Goal: Task Accomplishment & Management: Use online tool/utility

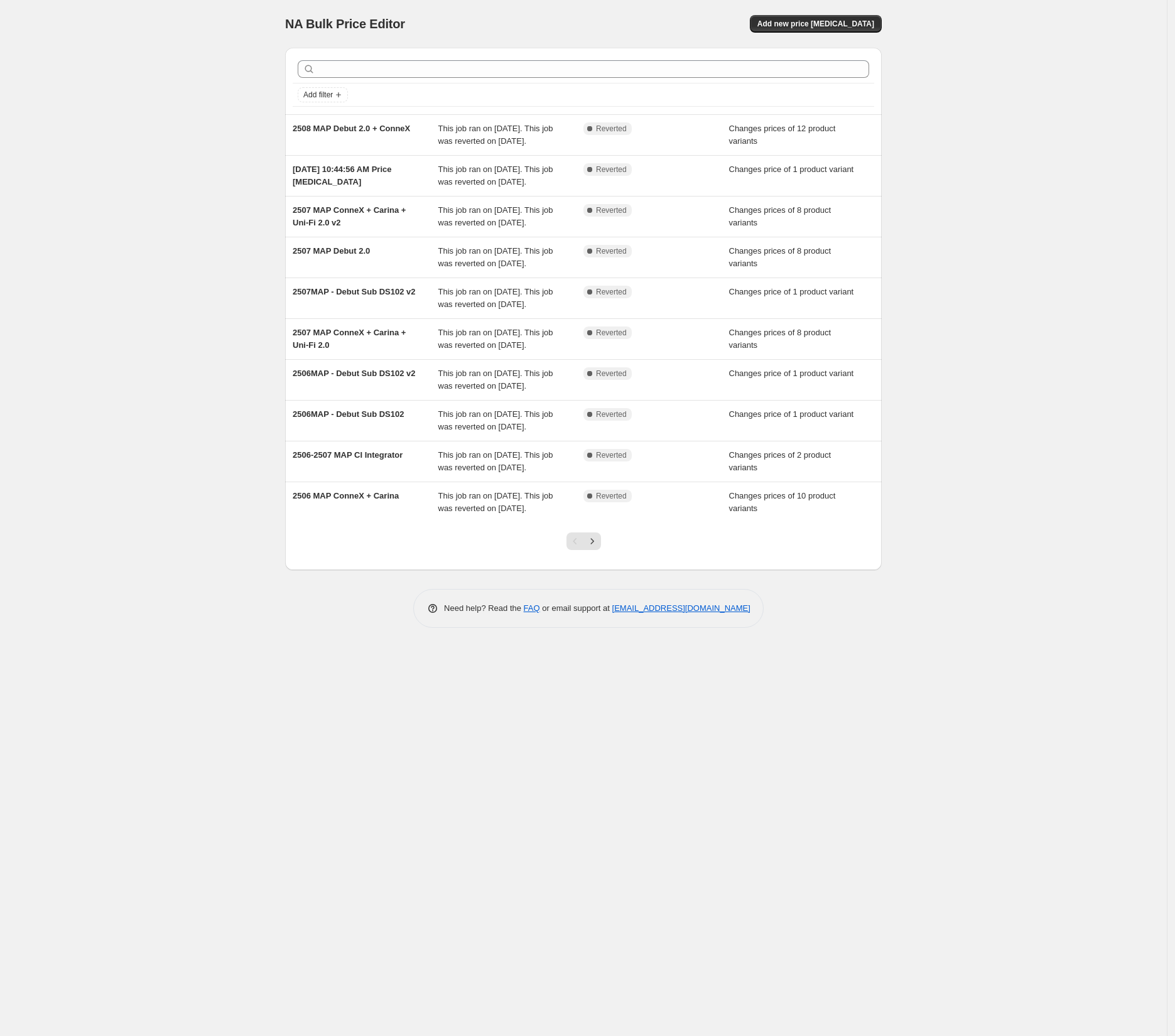
click at [822, 570] on div at bounding box center [584, 546] width 597 height 48
click at [831, 22] on span "Add new price change job" at bounding box center [815, 24] width 116 height 10
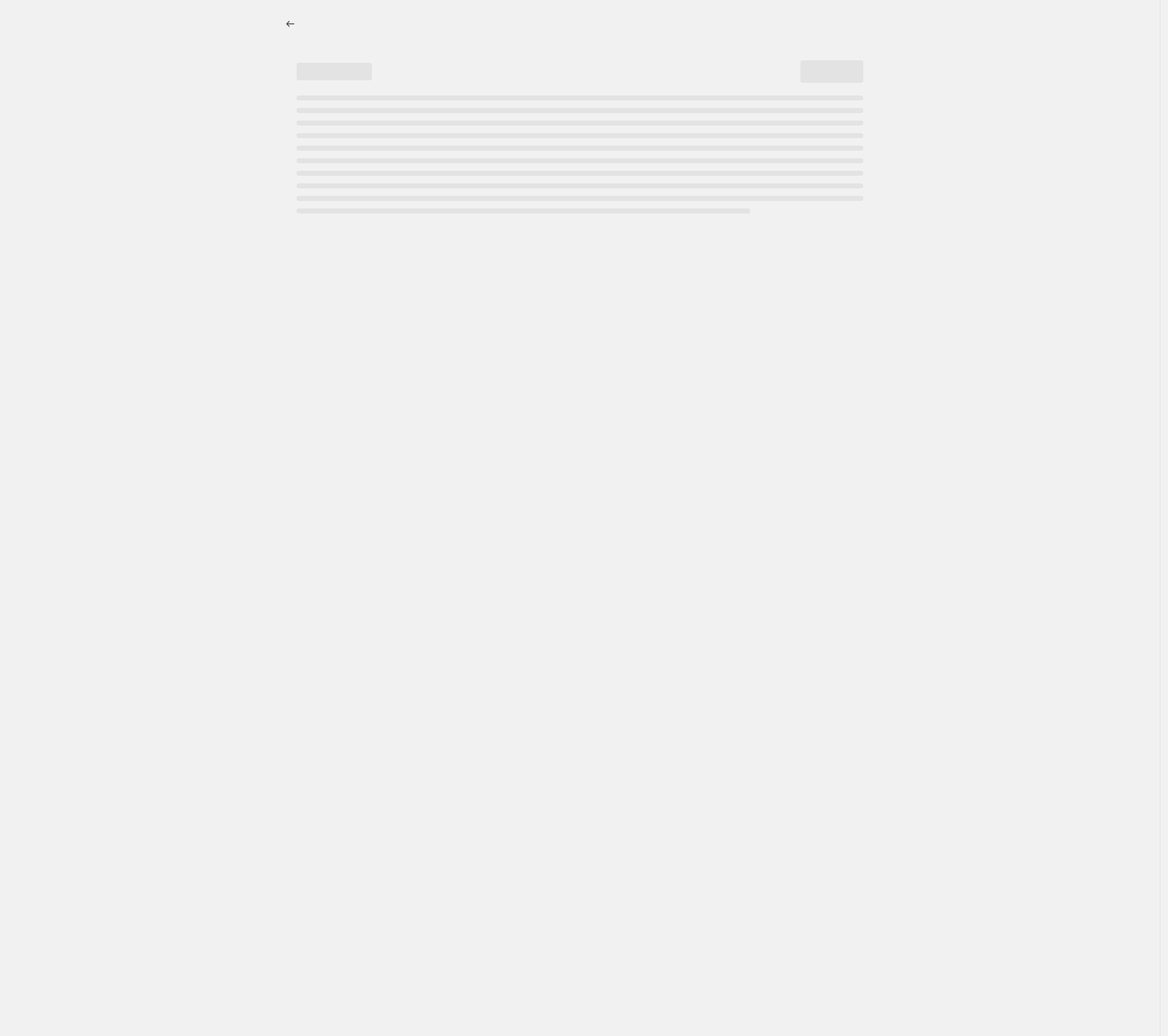
select select "percentage"
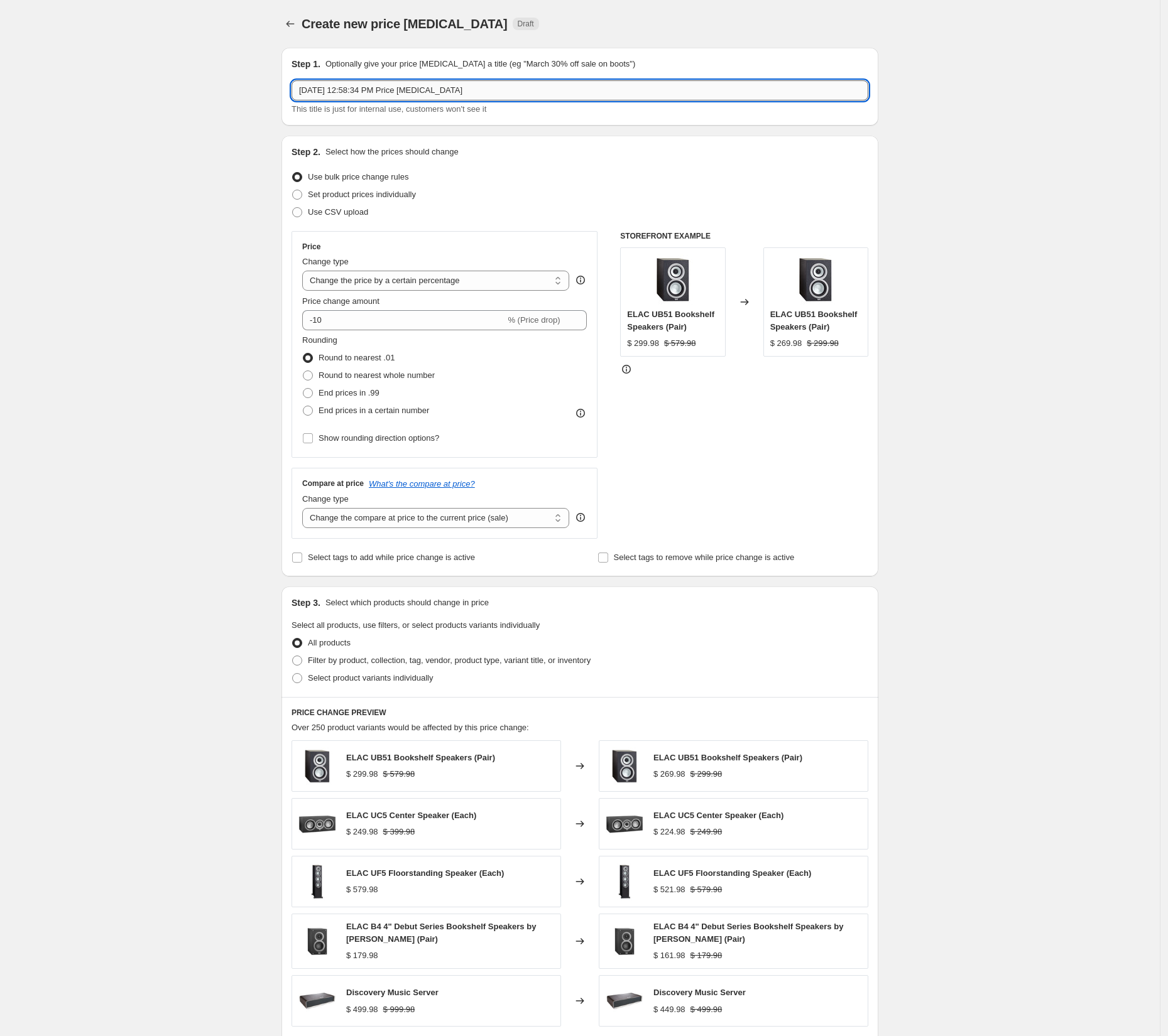
click at [412, 93] on input "Sep 2, 2025, 12:58:34 PM Price change job" at bounding box center [579, 90] width 577 height 20
drag, startPoint x: 325, startPoint y: 90, endPoint x: 337, endPoint y: 91, distance: 12.0
click at [326, 91] on input "2509 Concentro Hi-Fi Sale" at bounding box center [579, 90] width 577 height 20
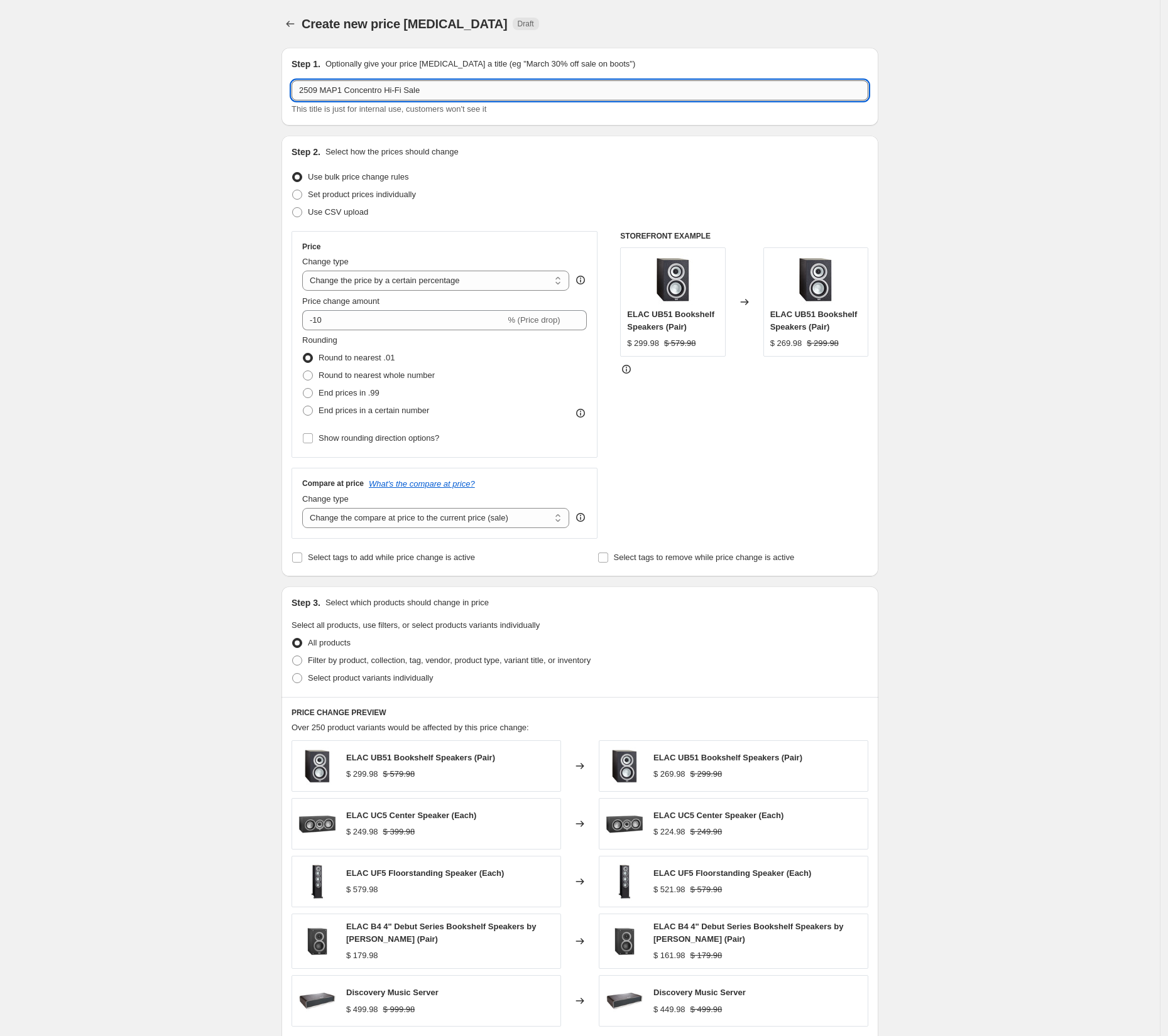
click at [340, 92] on input "2509 MAP1 Concentro Hi-Fi Sale" at bounding box center [579, 90] width 577 height 20
type input "2509 MAP Concentro Hi-Fi Sale"
click at [302, 192] on span at bounding box center [297, 194] width 10 height 10
click at [293, 190] on input "Set product prices individually" at bounding box center [292, 190] width 1 height 1
radio input "true"
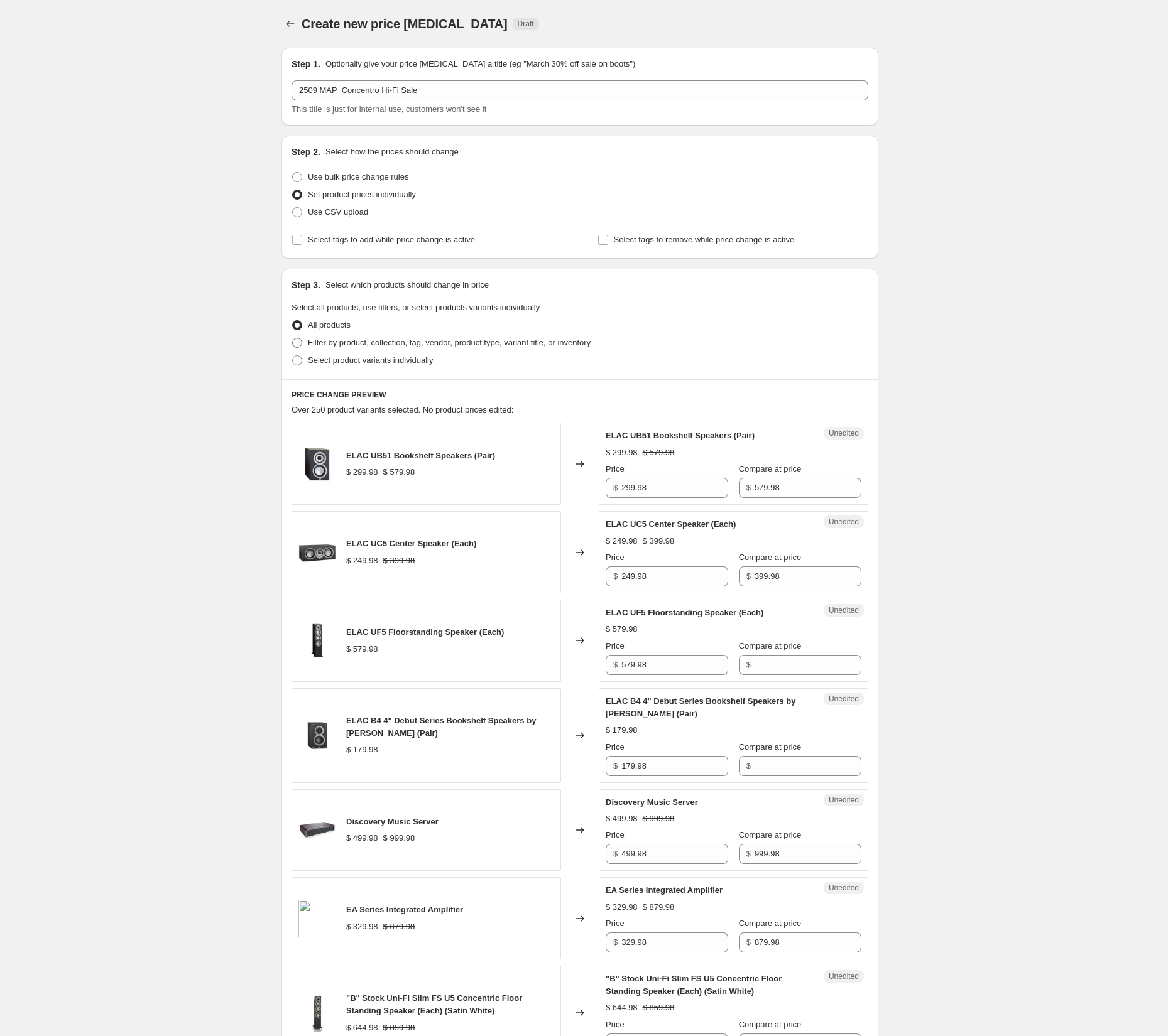
click at [309, 345] on label "Filter by product, collection, tag, vendor, product type, variant title, or inv…" at bounding box center [441, 343] width 299 height 18
click at [293, 338] on input "Filter by product, collection, tag, vendor, product type, variant title, or inv…" at bounding box center [292, 338] width 1 height 1
radio input "true"
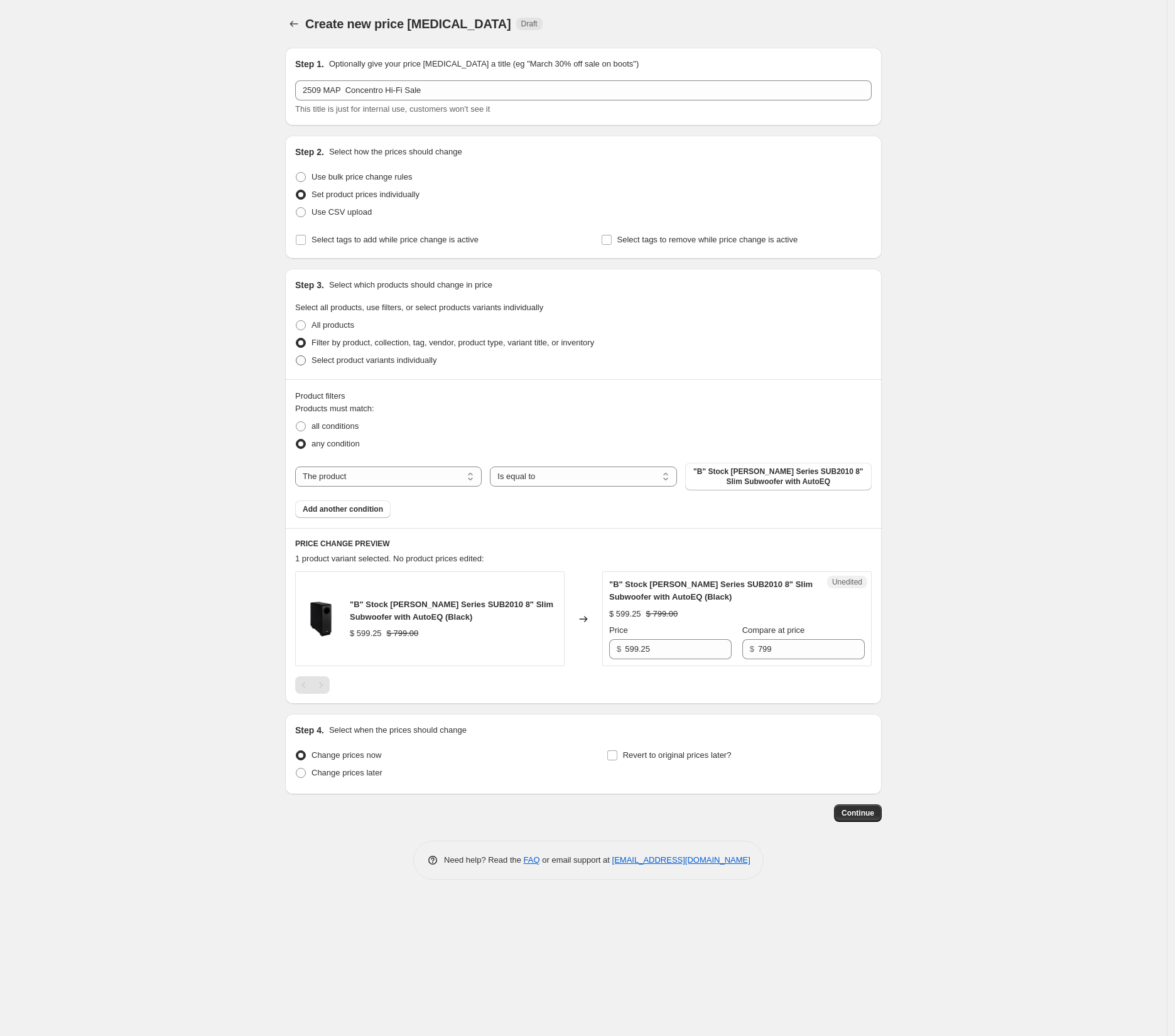
click at [304, 362] on span at bounding box center [300, 360] width 10 height 10
click at [296, 356] on input "Select product variants individually" at bounding box center [296, 355] width 1 height 1
radio input "true"
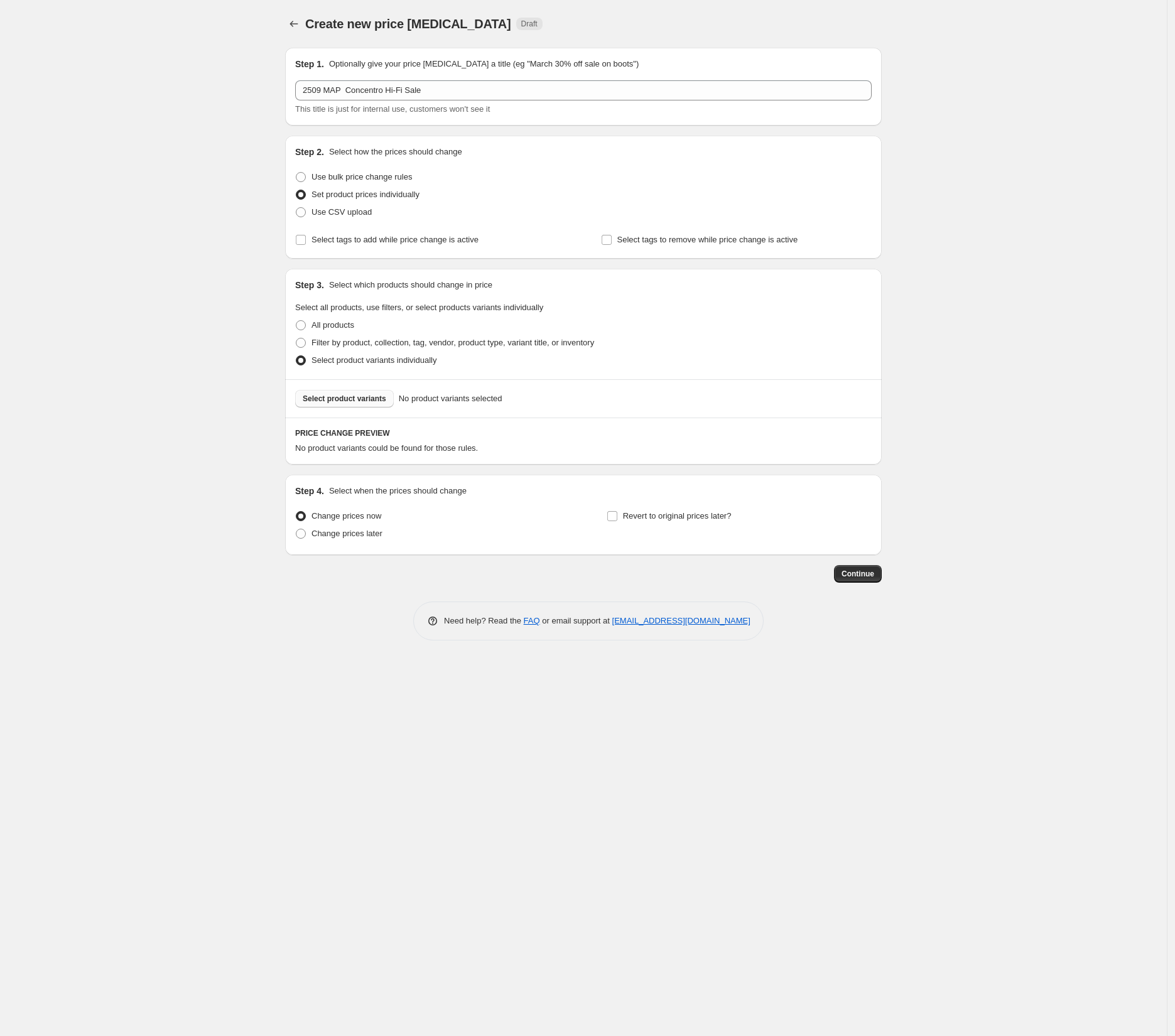
click at [368, 401] on span "Select product variants" at bounding box center [345, 399] width 84 height 10
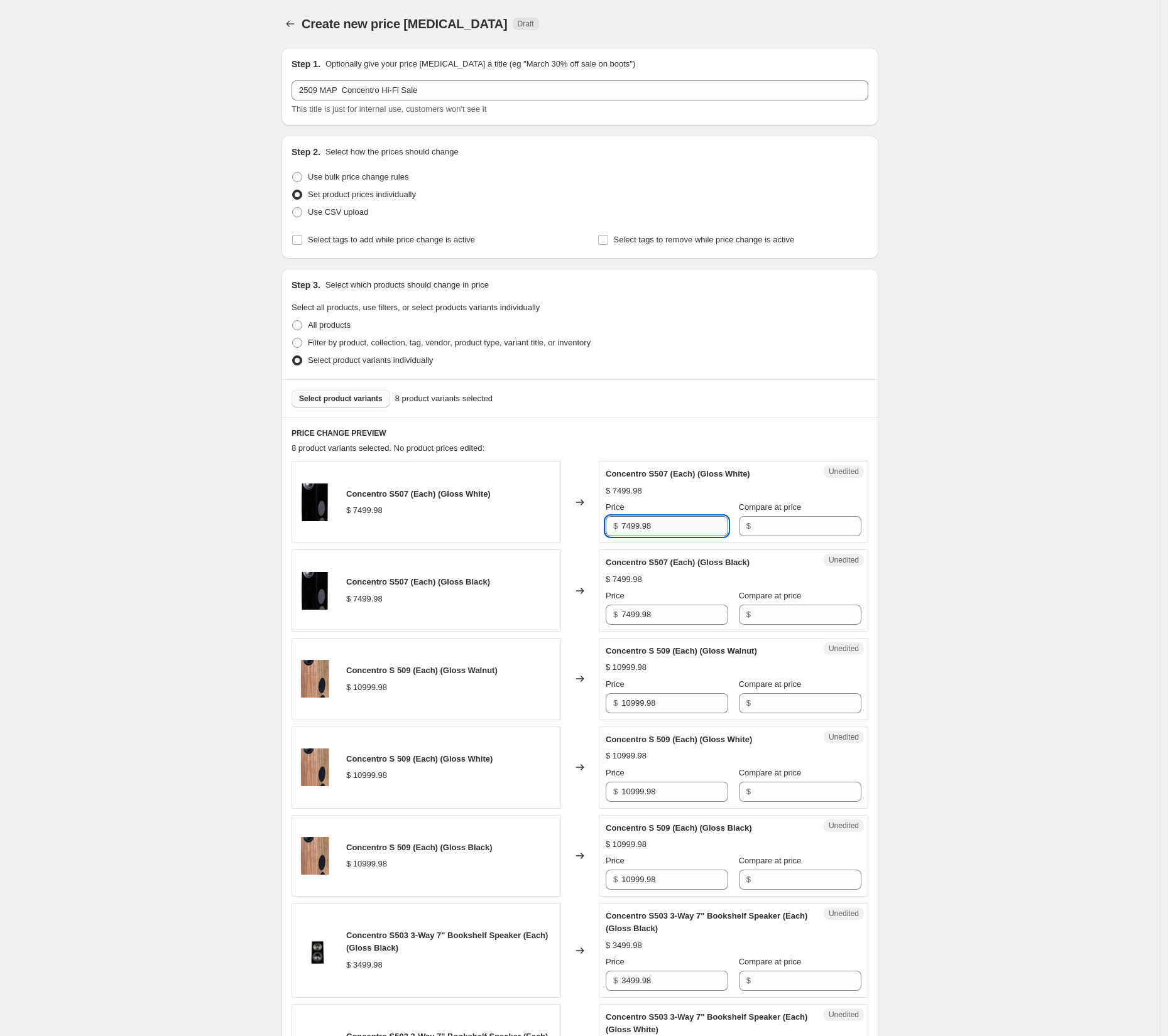
click at [642, 526] on input "7499.98" at bounding box center [674, 526] width 107 height 20
click at [777, 527] on input "Compare at price" at bounding box center [808, 526] width 107 height 20
paste input "7499.98"
type input "7499.98"
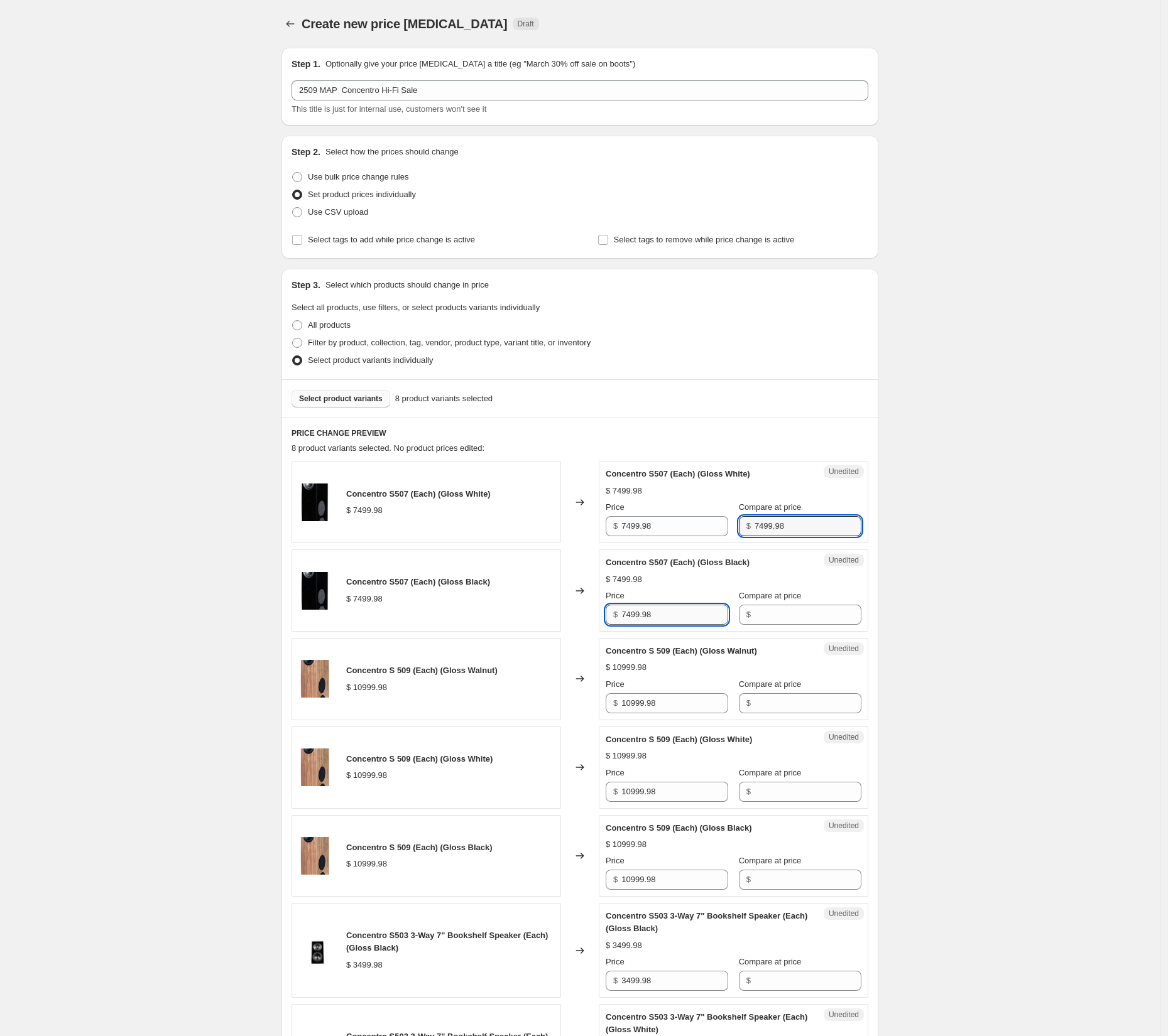
click at [634, 611] on input "7499.98" at bounding box center [674, 615] width 107 height 20
click at [811, 613] on input "Compare at price" at bounding box center [808, 615] width 107 height 20
paste input "7499.98"
type input "7499.98"
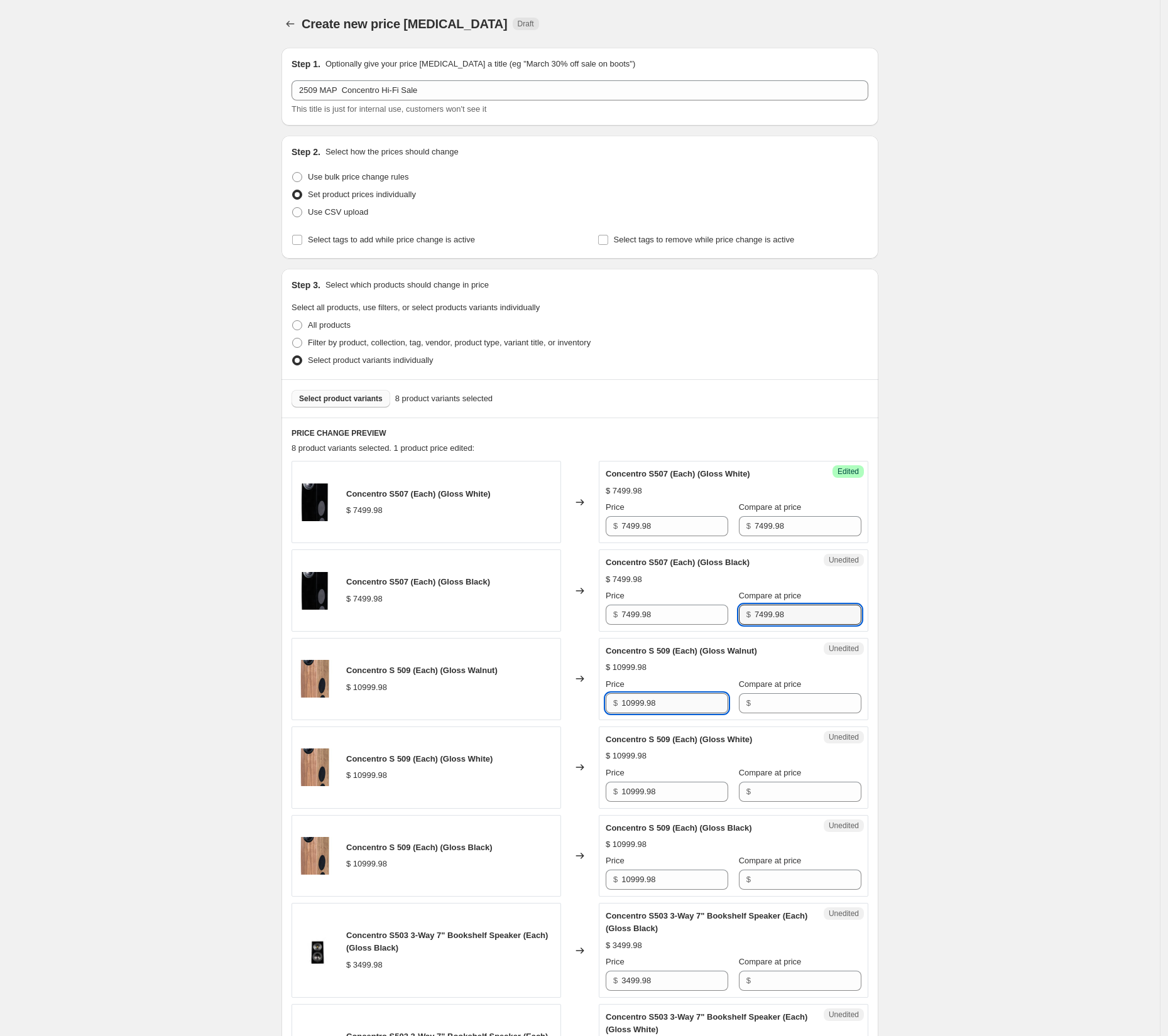
click at [668, 696] on input "10999.98" at bounding box center [674, 703] width 107 height 20
click at [792, 700] on input "Compare at price" at bounding box center [808, 703] width 107 height 20
paste input "10999.98"
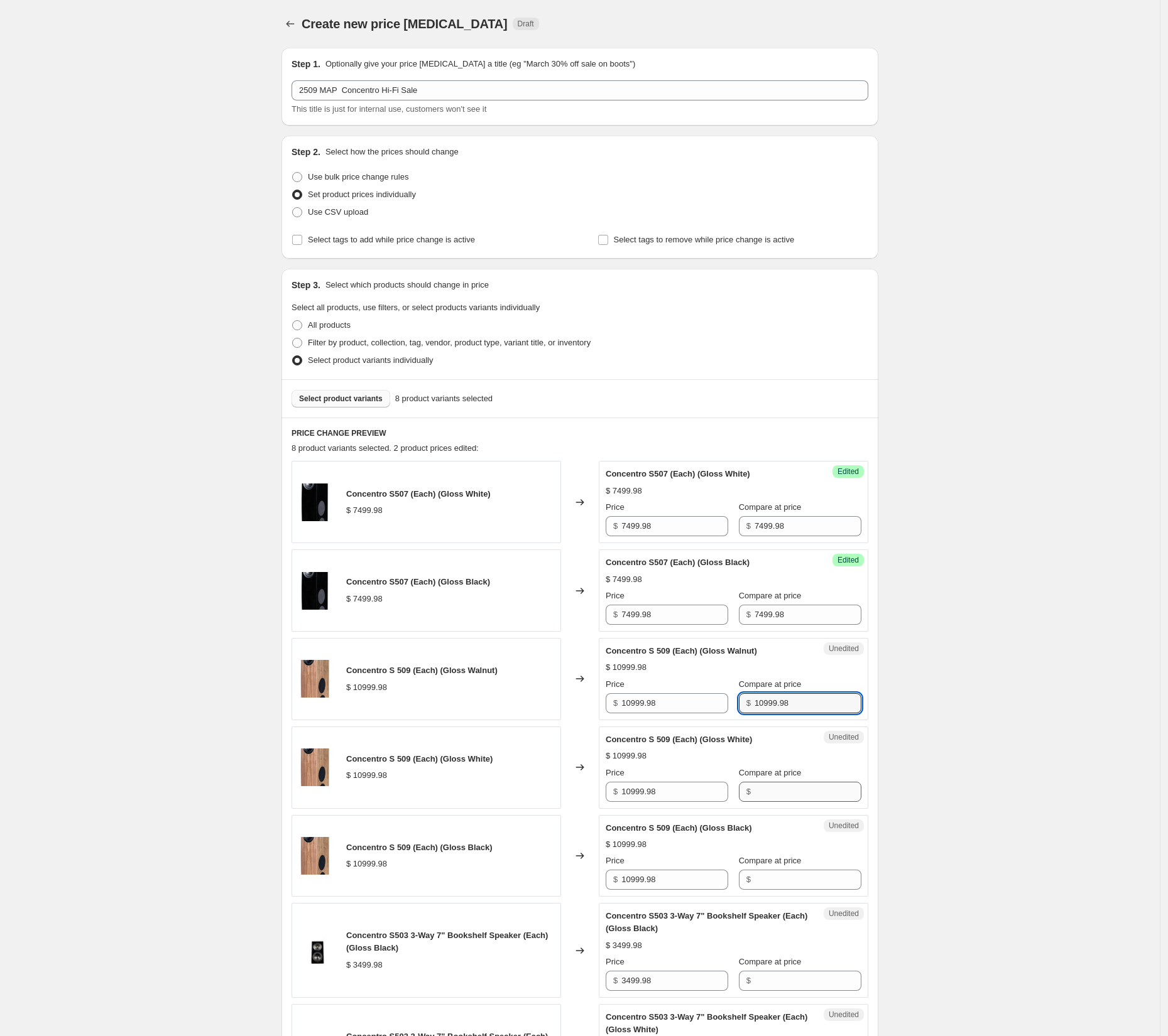
type input "10999.98"
click at [778, 788] on input "Compare at price" at bounding box center [808, 792] width 107 height 20
paste input "10999.98"
type input "10999.98"
click at [778, 880] on input "Compare at price" at bounding box center [808, 880] width 107 height 20
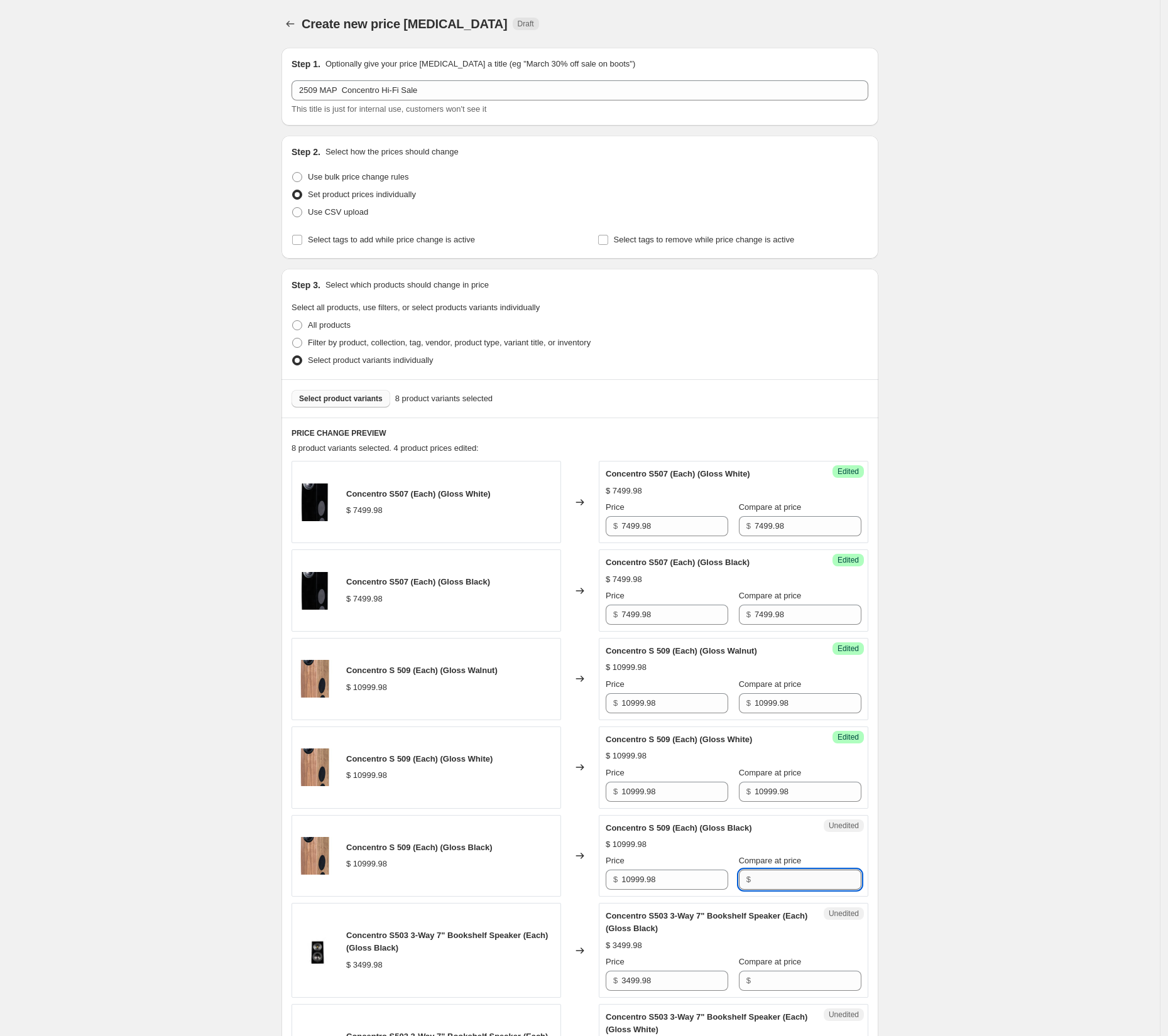
paste input "10999.98"
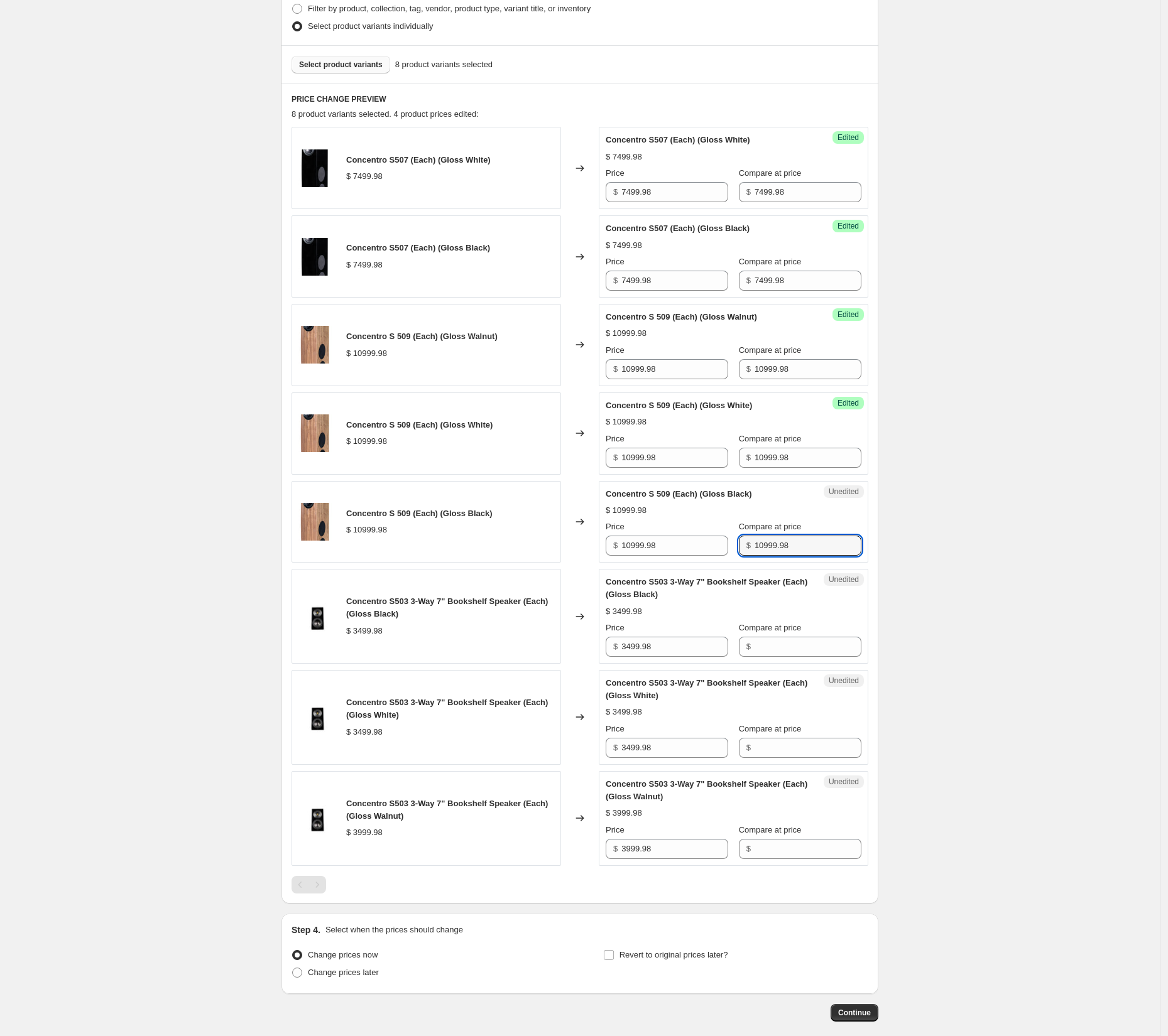
scroll to position [390, 0]
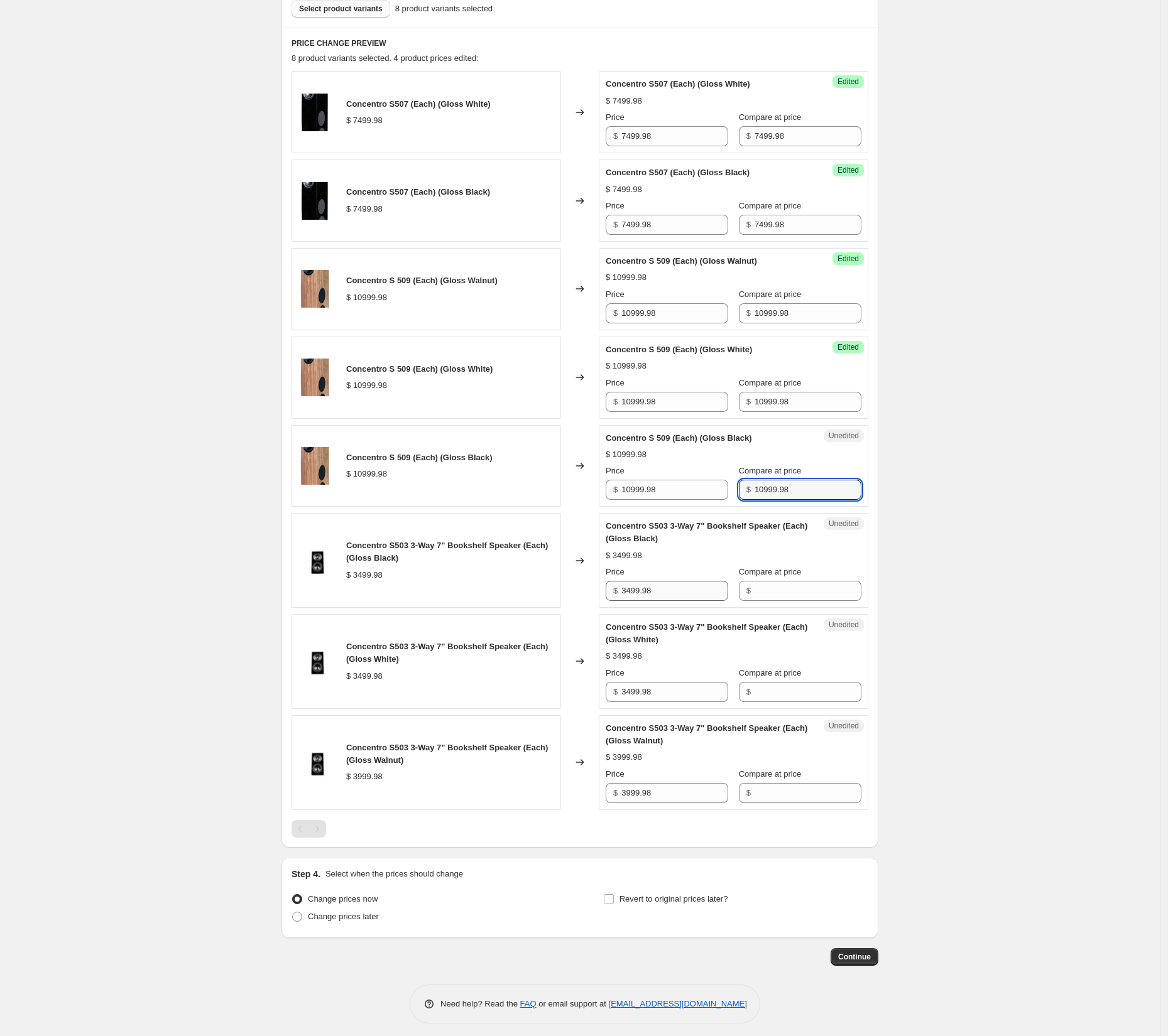
type input "10999.98"
click at [642, 590] on input "3499.98" at bounding box center [674, 591] width 107 height 20
click at [642, 589] on input "3499.98" at bounding box center [674, 591] width 107 height 20
click at [792, 591] on input "Compare at price" at bounding box center [808, 591] width 107 height 20
paste input "3499.98"
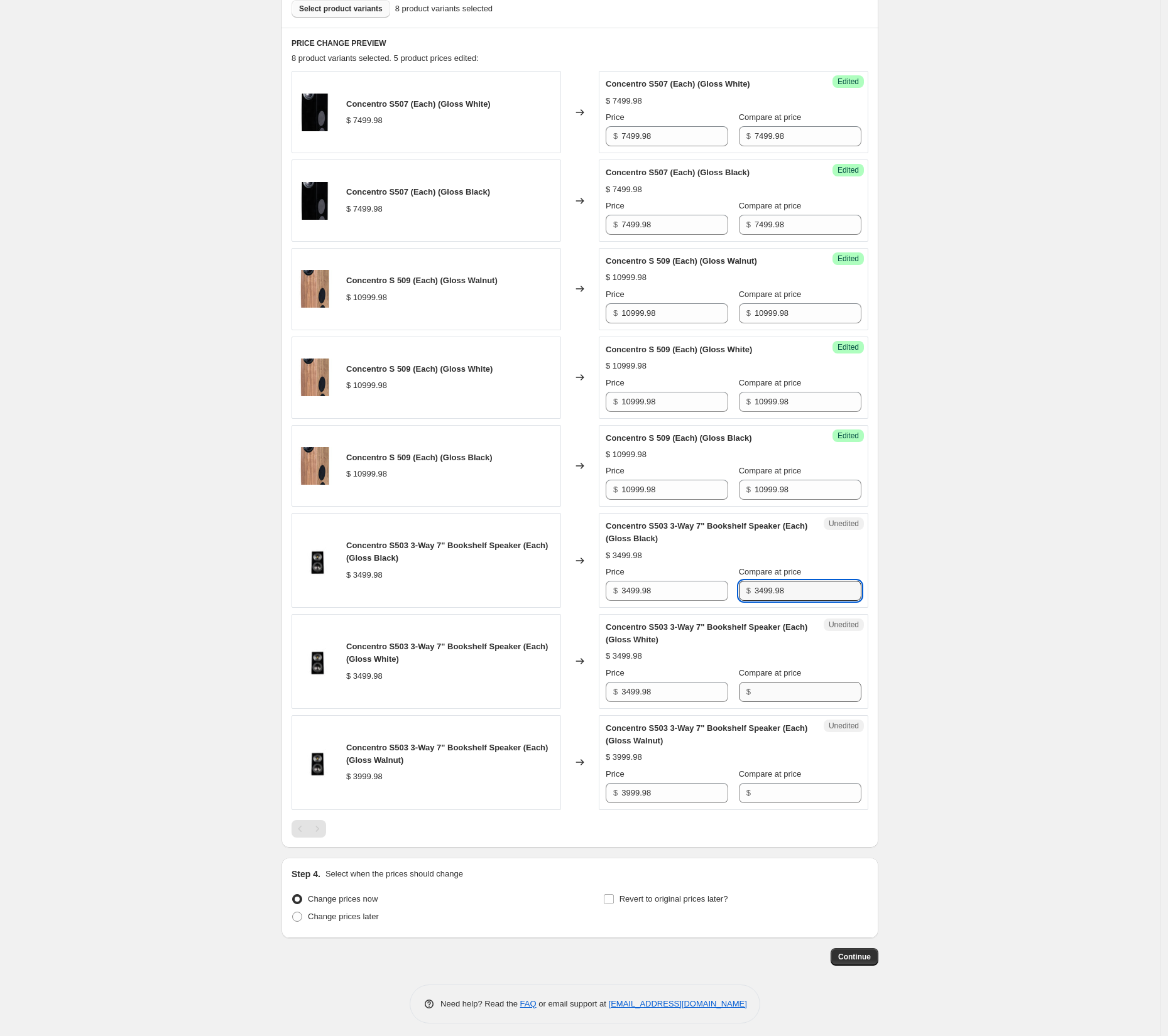
type input "3499.98"
click at [778, 687] on input "Compare at price" at bounding box center [808, 692] width 107 height 20
paste input "3499.98"
type input "3499.98"
click at [646, 785] on input "3999.98" at bounding box center [674, 793] width 107 height 20
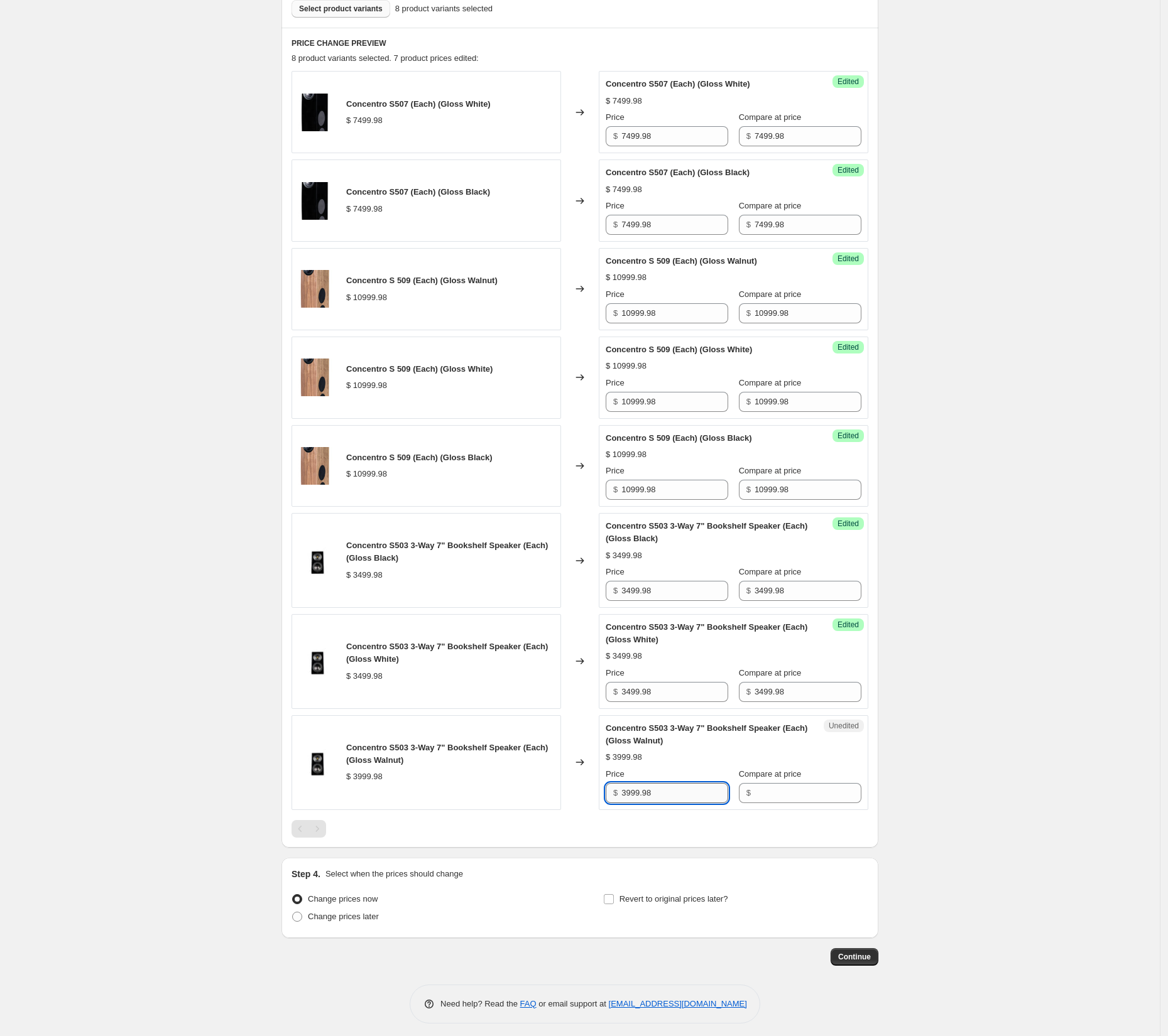
click at [646, 785] on input "3999.98" at bounding box center [674, 793] width 107 height 20
click at [794, 788] on input "Compare at price" at bounding box center [808, 793] width 107 height 20
paste input "3999.98"
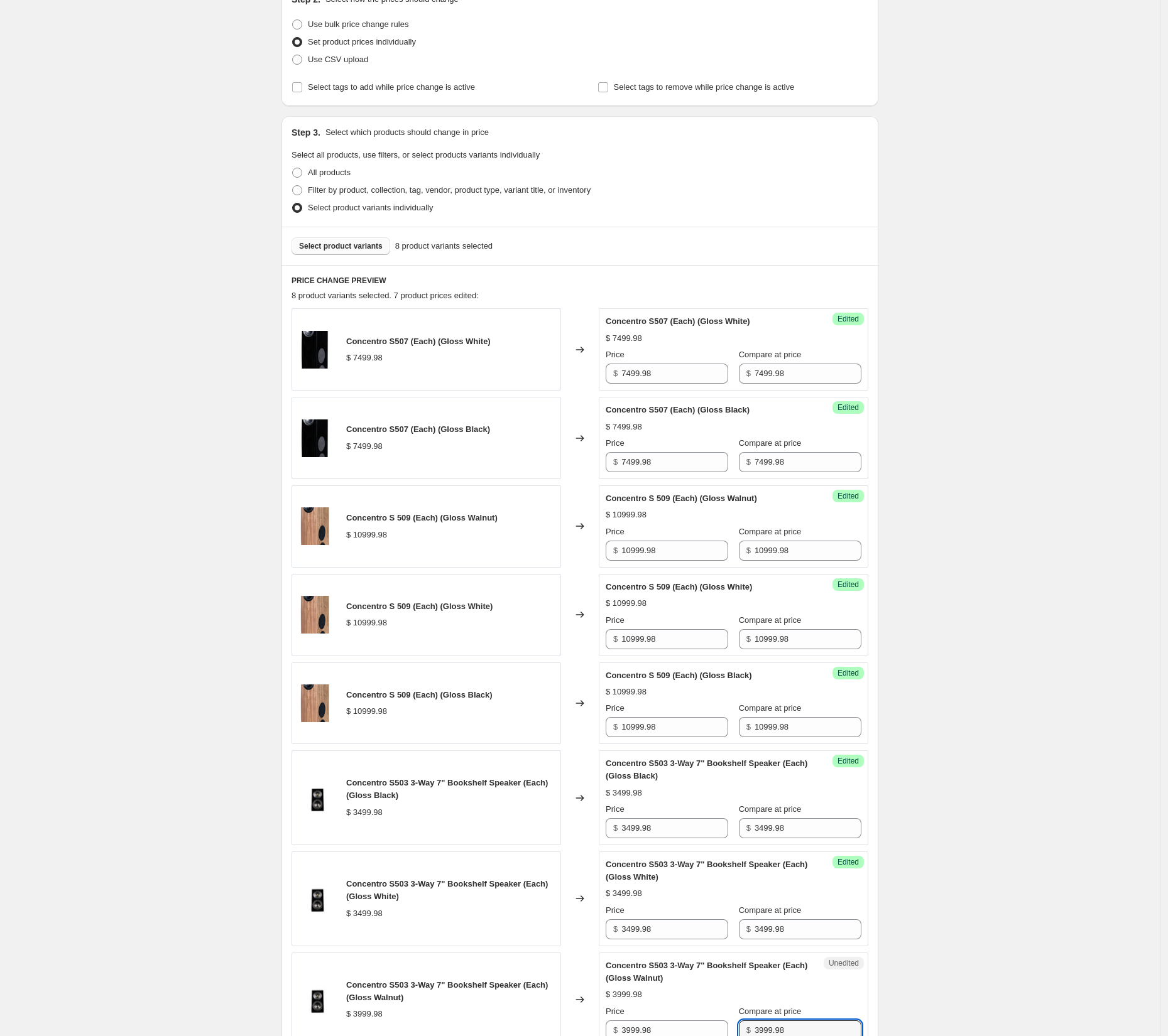
scroll to position [151, 0]
type input "3999.98"
click at [630, 380] on input "7499.98" at bounding box center [674, 376] width 107 height 20
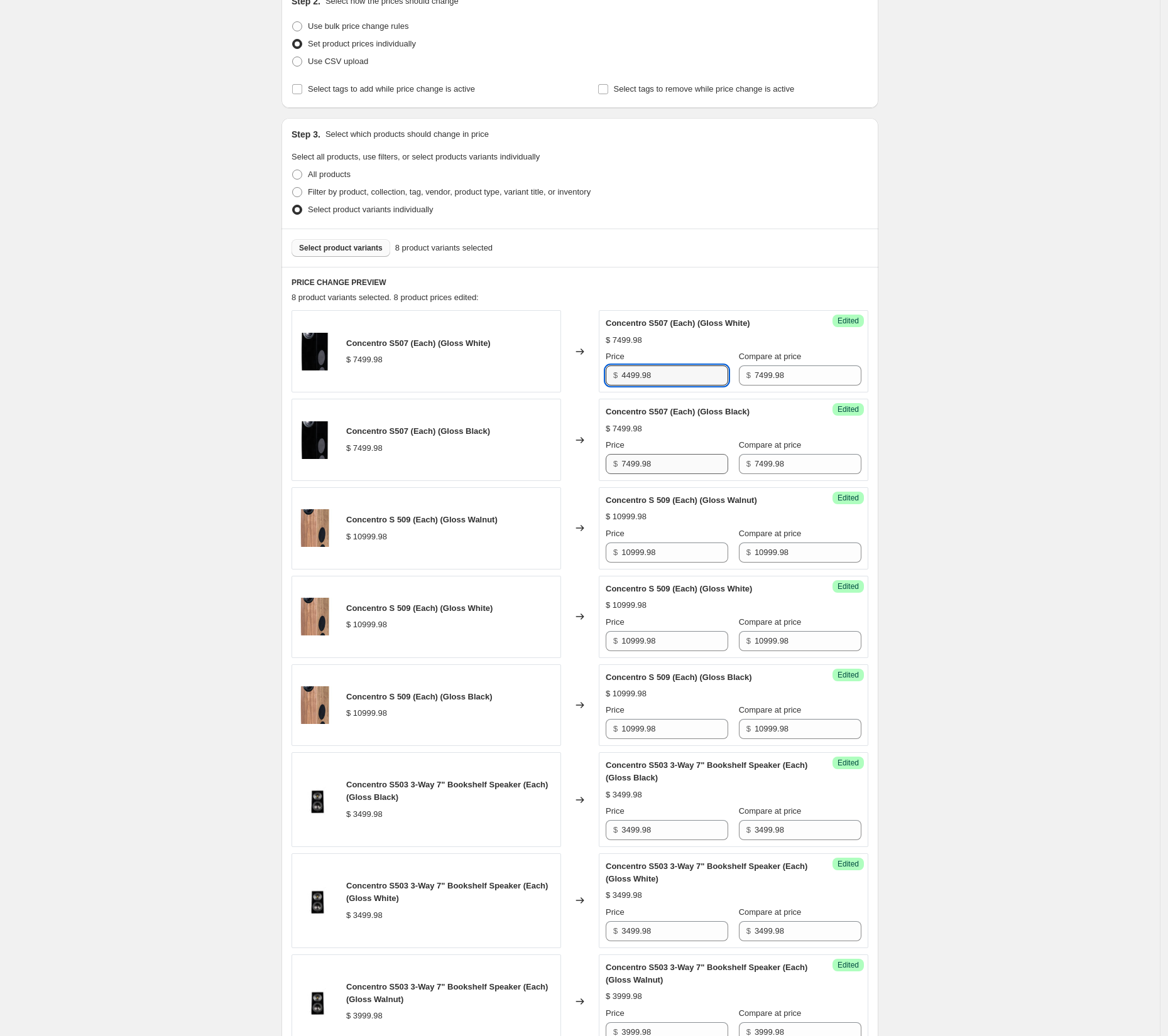
type input "4499.98"
click at [630, 466] on input "7499.98" at bounding box center [674, 464] width 107 height 20
type input "4499.98"
click at [630, 552] on input "10999.98" at bounding box center [674, 552] width 107 height 20
type input "6599.98"
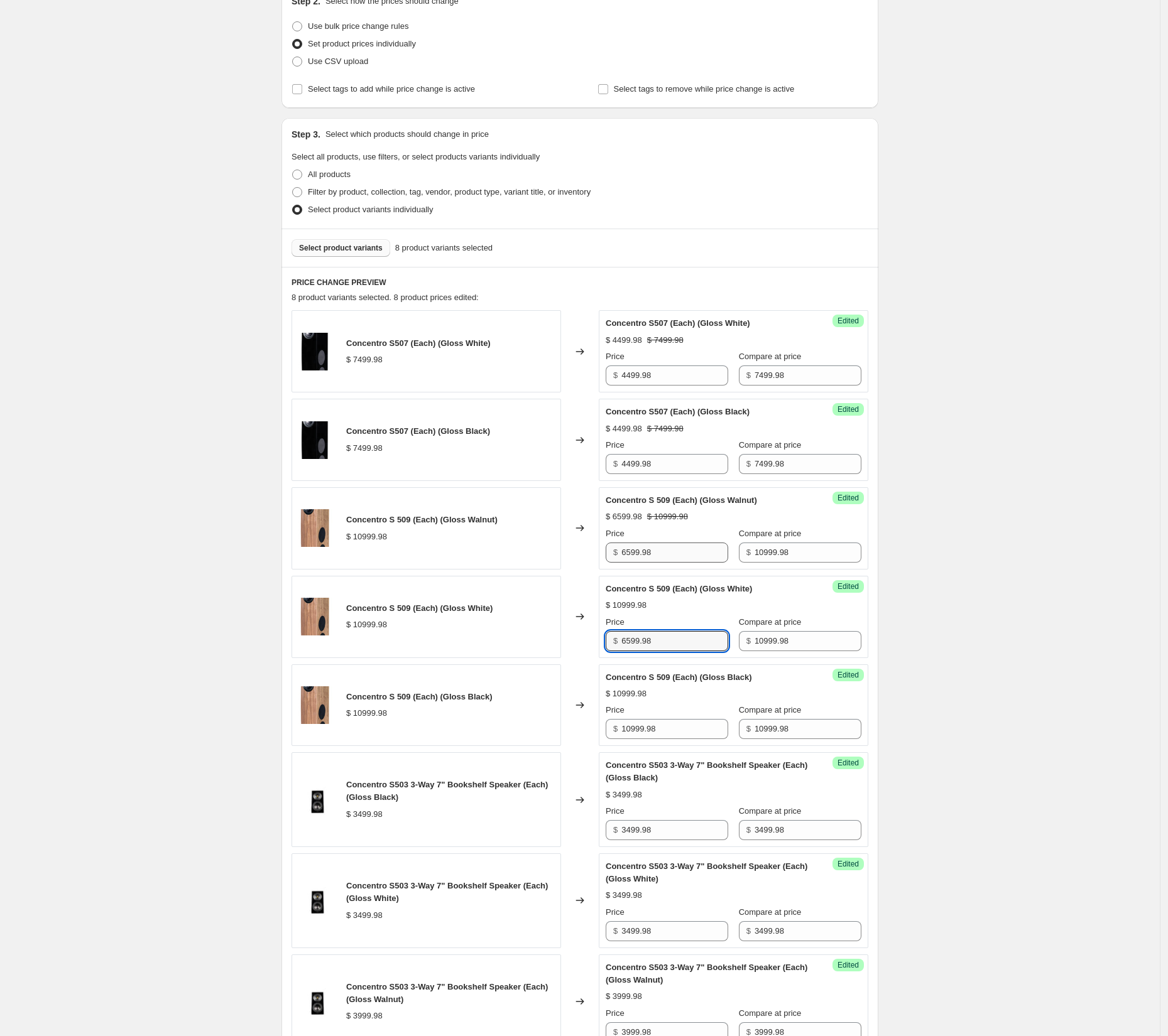
type input "6599.98"
click at [1007, 504] on div "Create new price change job. This page is ready Create new price change job Dra…" at bounding box center [580, 565] width 1160 height 1433
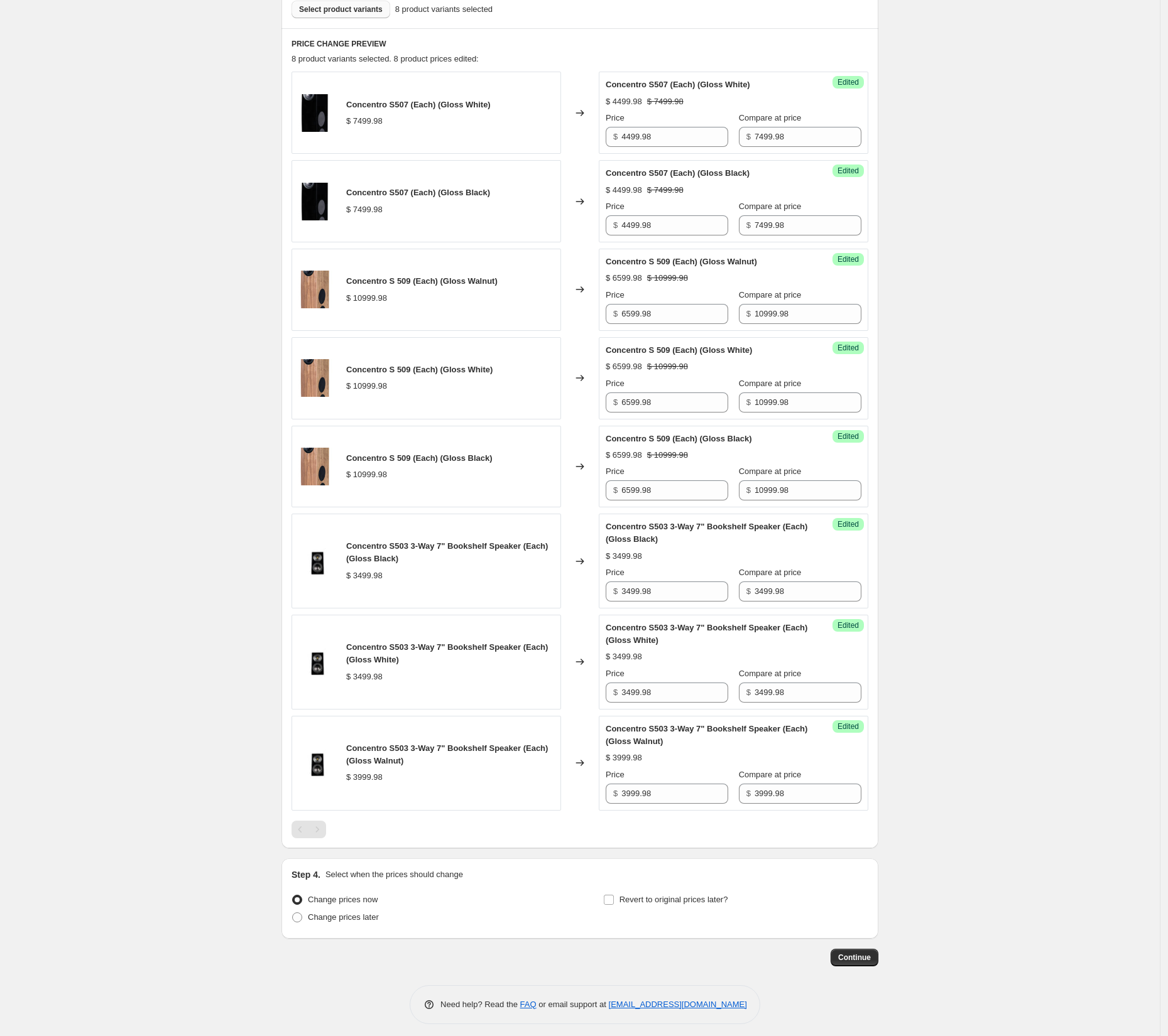
scroll to position [390, 0]
click at [632, 787] on input "3999.98" at bounding box center [674, 793] width 107 height 20
type input "2399.98"
drag, startPoint x: 638, startPoint y: 687, endPoint x: 611, endPoint y: 683, distance: 27.3
click at [611, 683] on div "$ 3499.98" at bounding box center [666, 692] width 122 height 20
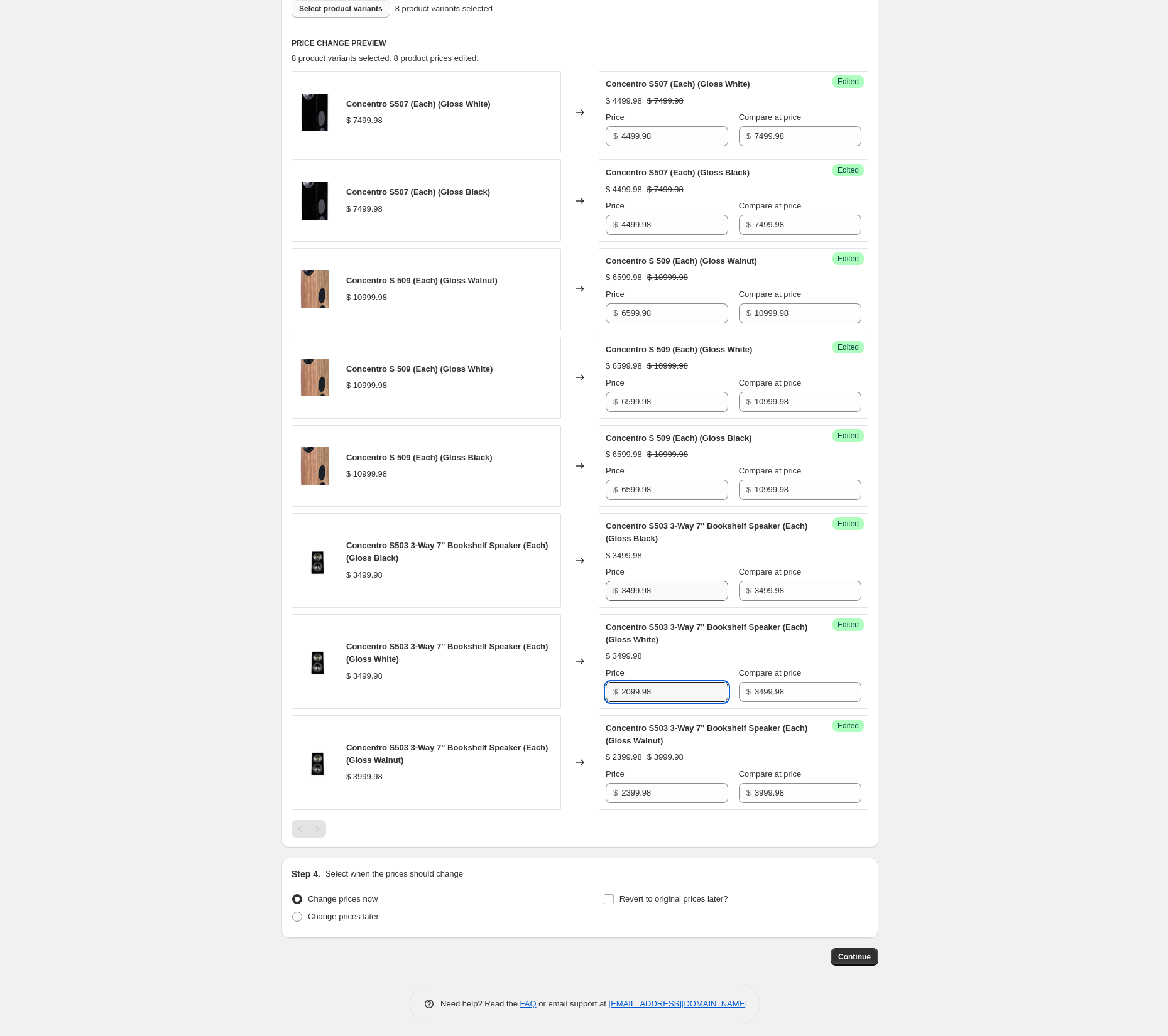
type input "2099.98"
drag, startPoint x: 635, startPoint y: 587, endPoint x: 600, endPoint y: 588, distance: 35.0
click at [600, 588] on div "Concentro S503 3-Way 7" Bookshelf Speaker (Each) (Gloss Black) $ 3499.98 Change…" at bounding box center [579, 560] width 577 height 95
type input "2099.98"
click at [934, 529] on div "Create new price change job. This page is ready Create new price change job Dra…" at bounding box center [580, 326] width 1160 height 1433
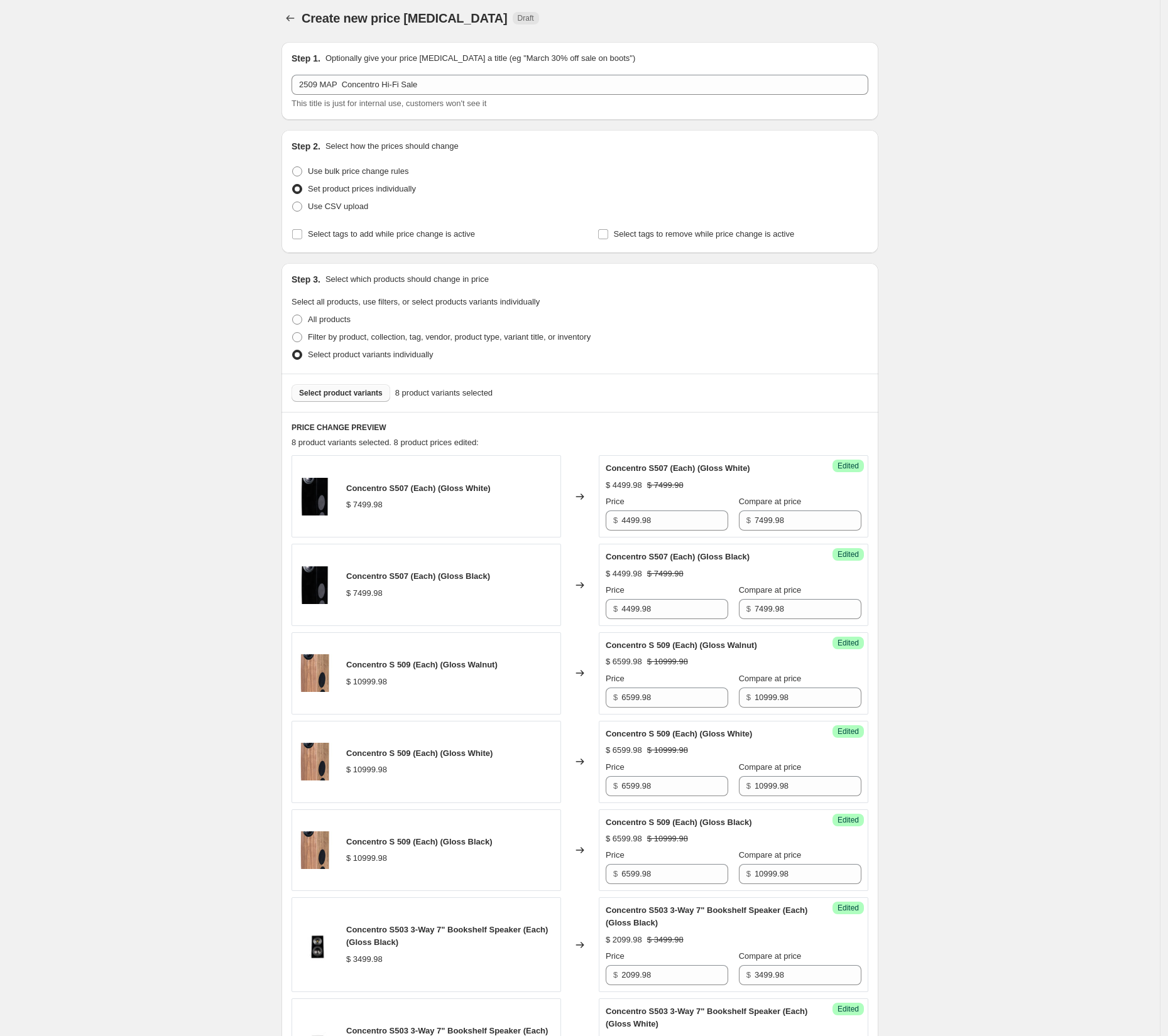
scroll to position [0, 0]
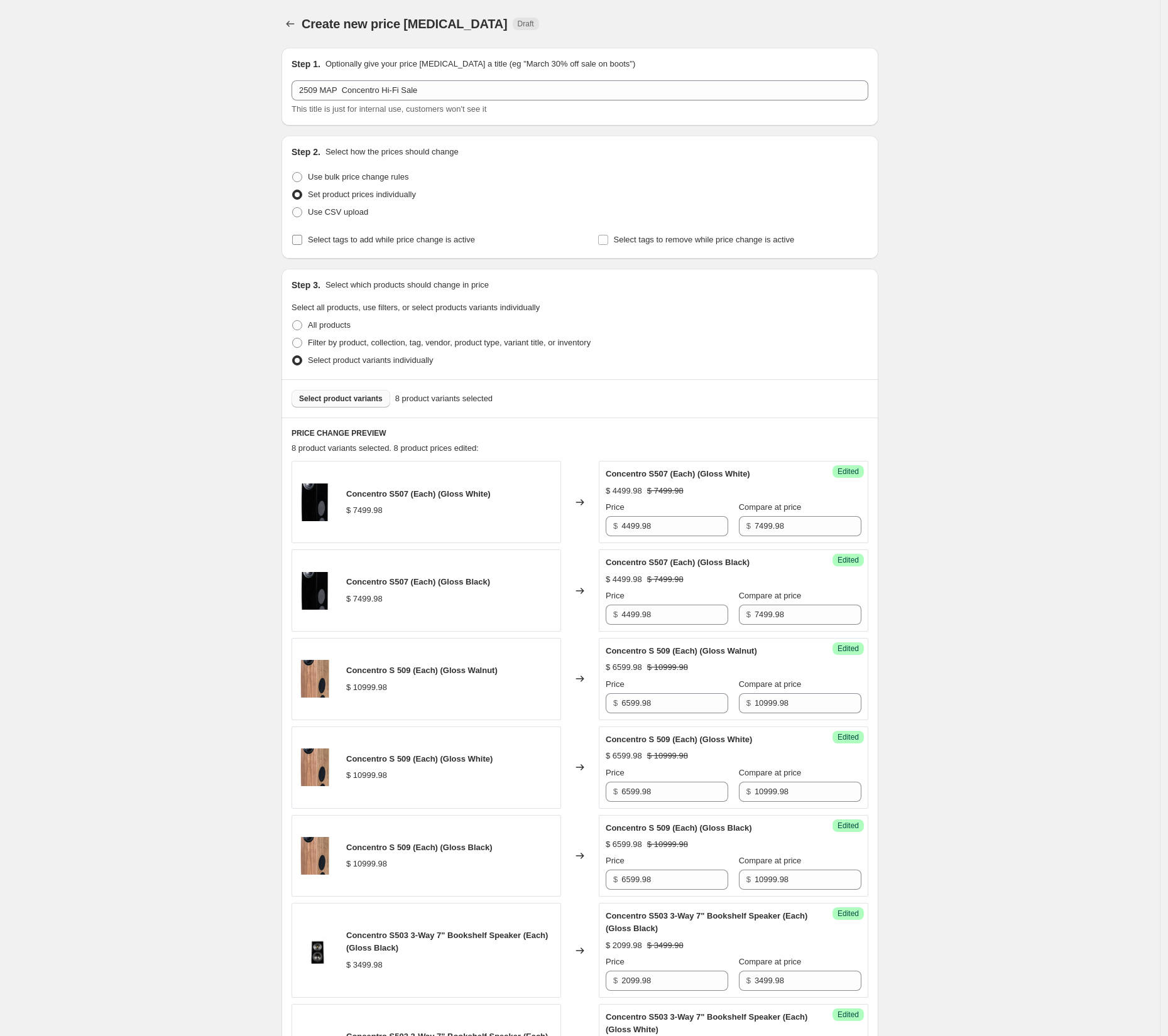
click at [299, 235] on input "Select tags to add while price change is active" at bounding box center [297, 240] width 10 height 10
checkbox input "true"
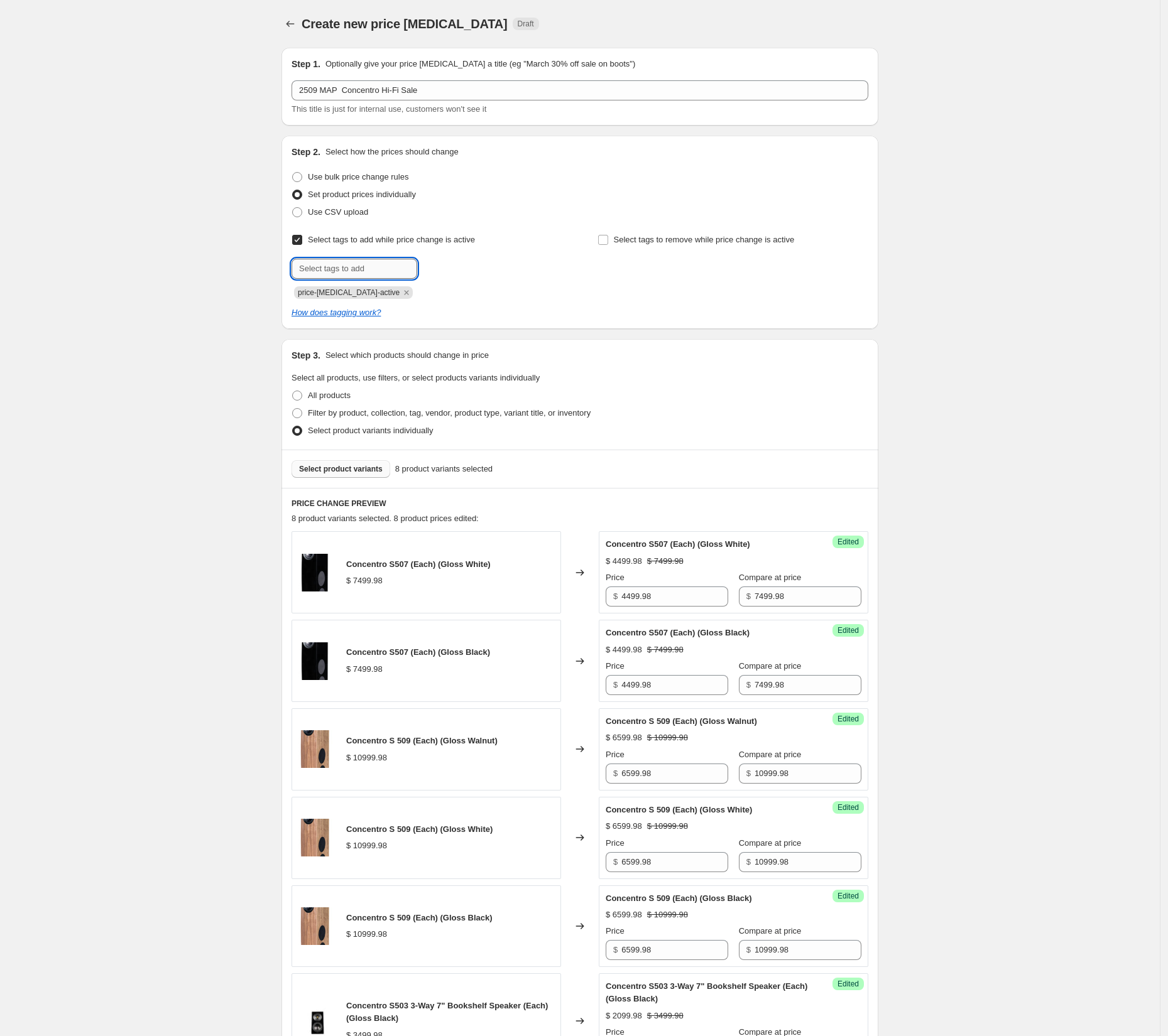
drag, startPoint x: 348, startPoint y: 271, endPoint x: 399, endPoint y: 270, distance: 51.0
click at [349, 271] on input "text" at bounding box center [354, 268] width 126 height 20
type input "On Sale"
click at [443, 268] on b "Add" at bounding box center [435, 267] width 14 height 9
click at [329, 274] on input "text" at bounding box center [354, 268] width 126 height 20
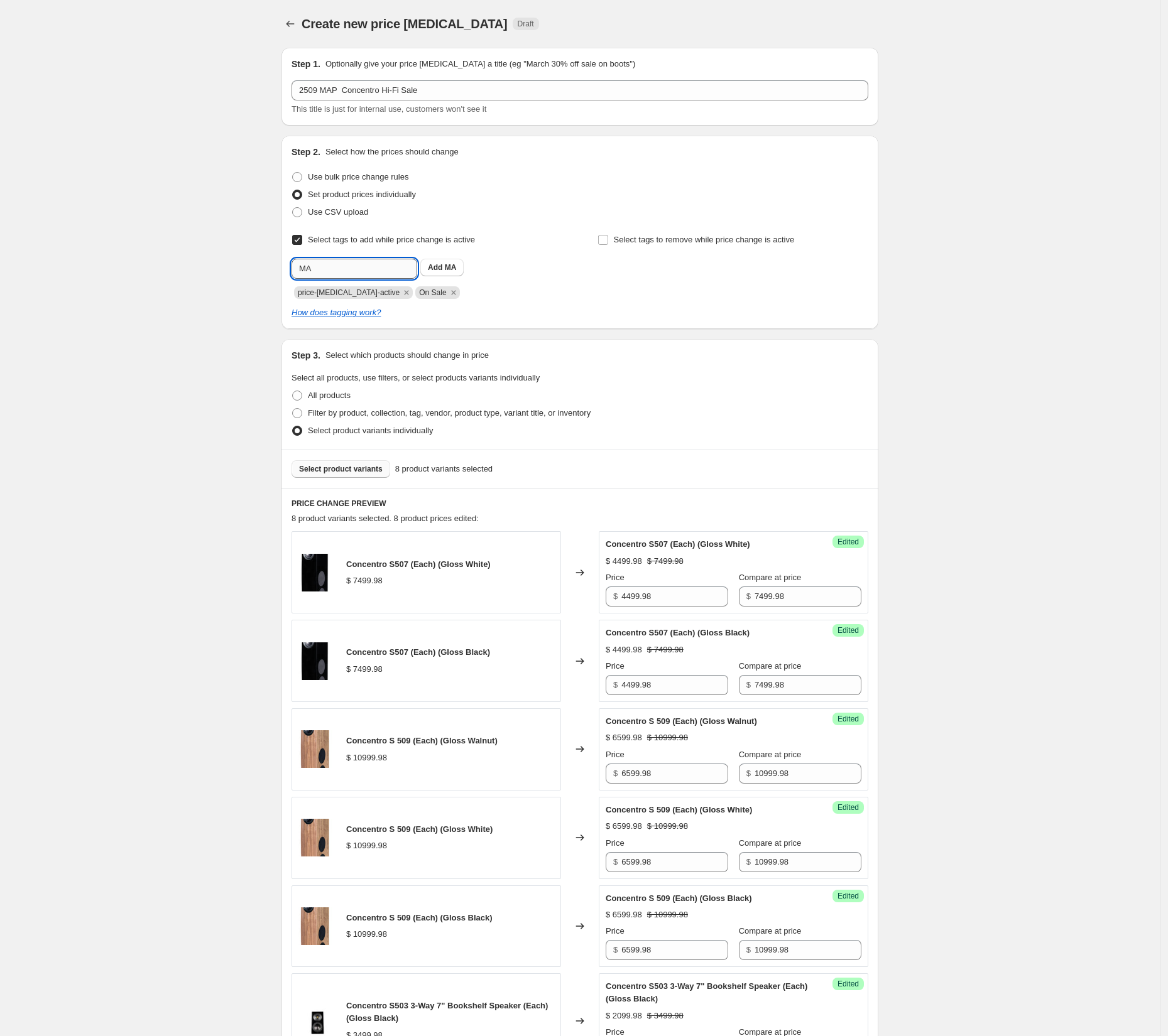
type input "M"
type input "2509MAP"
click at [291, 135] on button "Submit" at bounding box center [309, 142] width 36 height 13
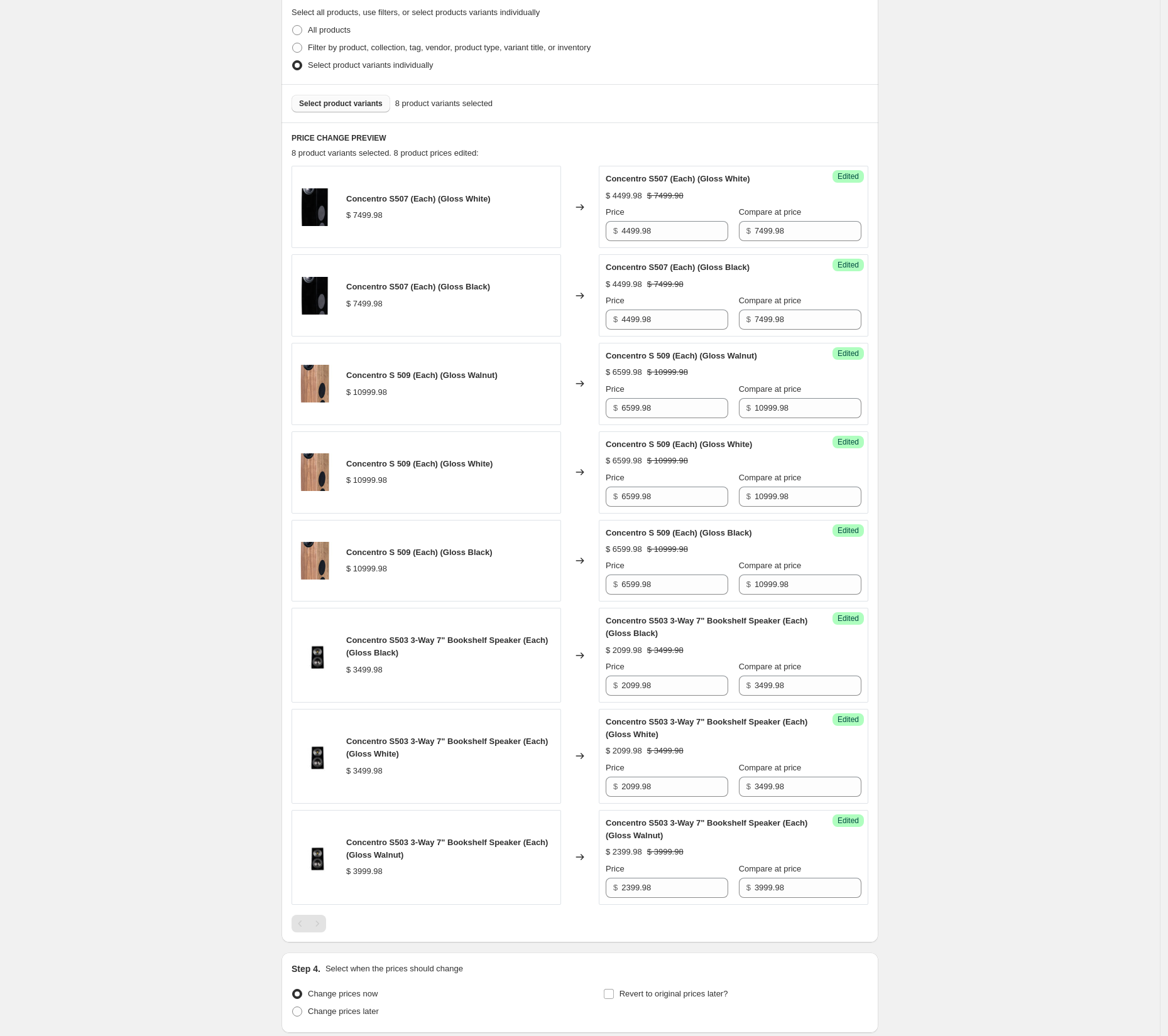
scroll to position [437, 0]
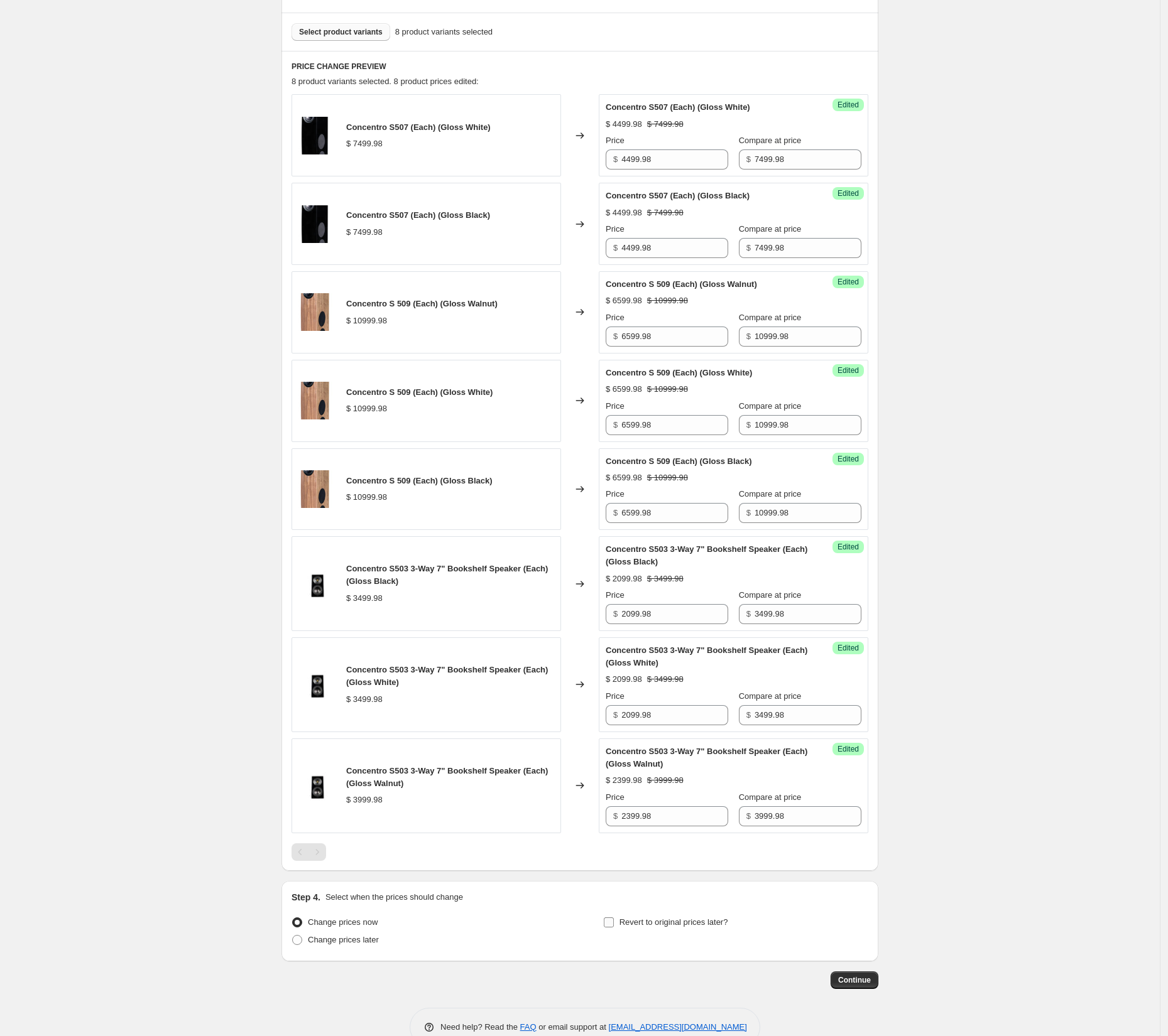
click at [614, 918] on input "Revert to original prices later?" at bounding box center [608, 922] width 10 height 10
checkbox input "true"
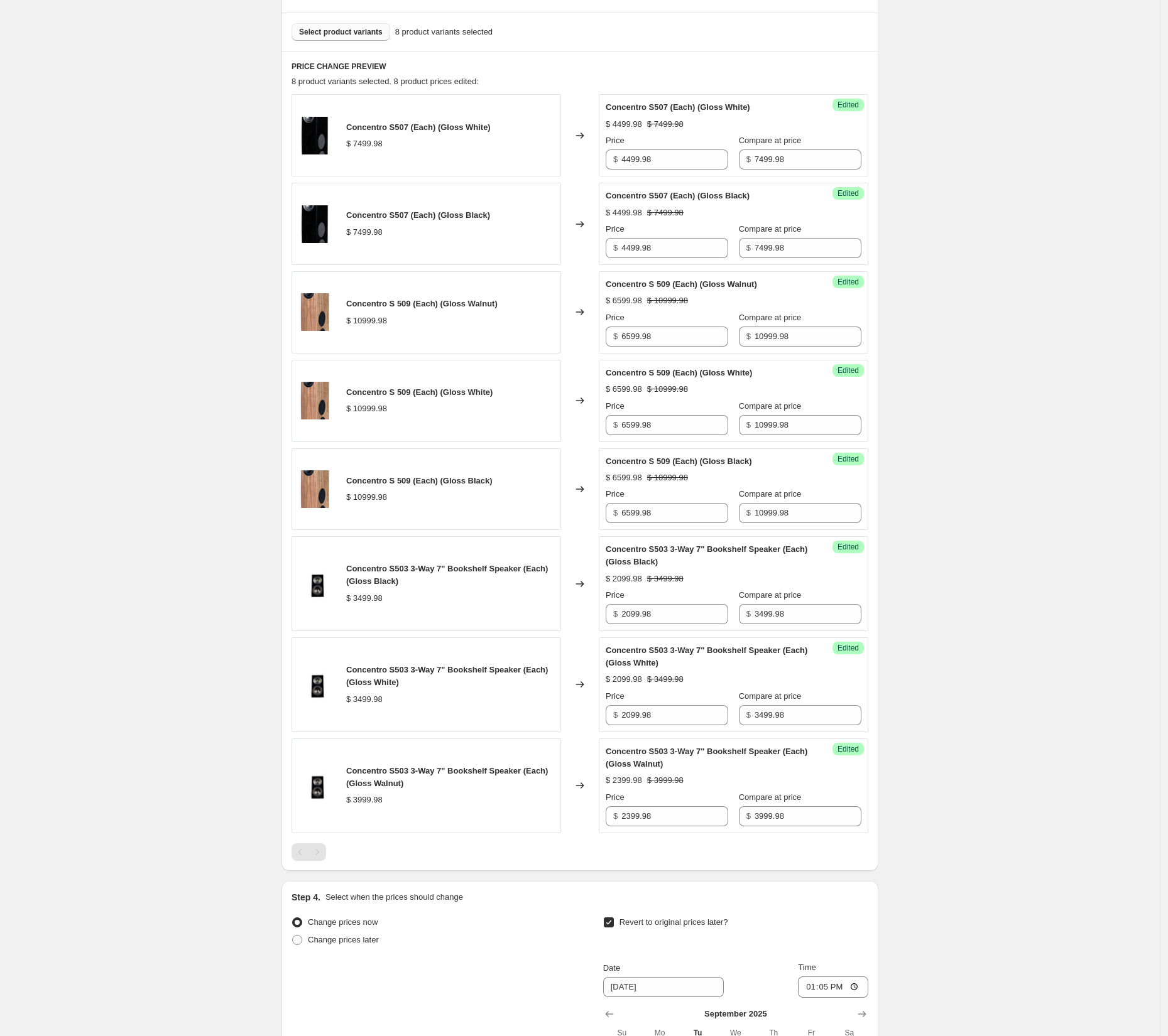
scroll to position [675, 0]
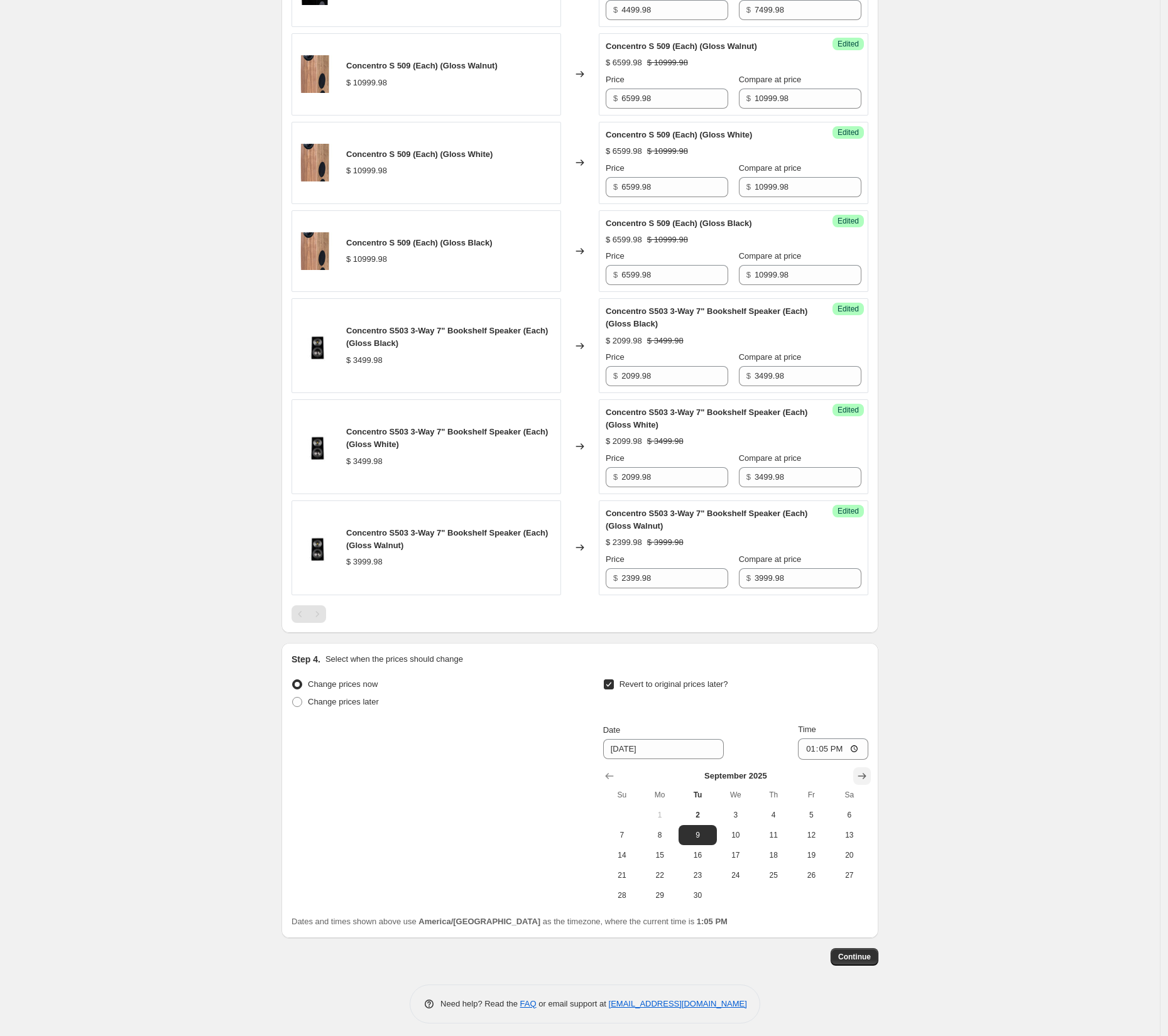
click at [865, 773] on icon "Show next month, October 2025" at bounding box center [862, 776] width 8 height 7
click at [865, 770] on icon "Show next month, November 2025" at bounding box center [862, 776] width 12 height 12
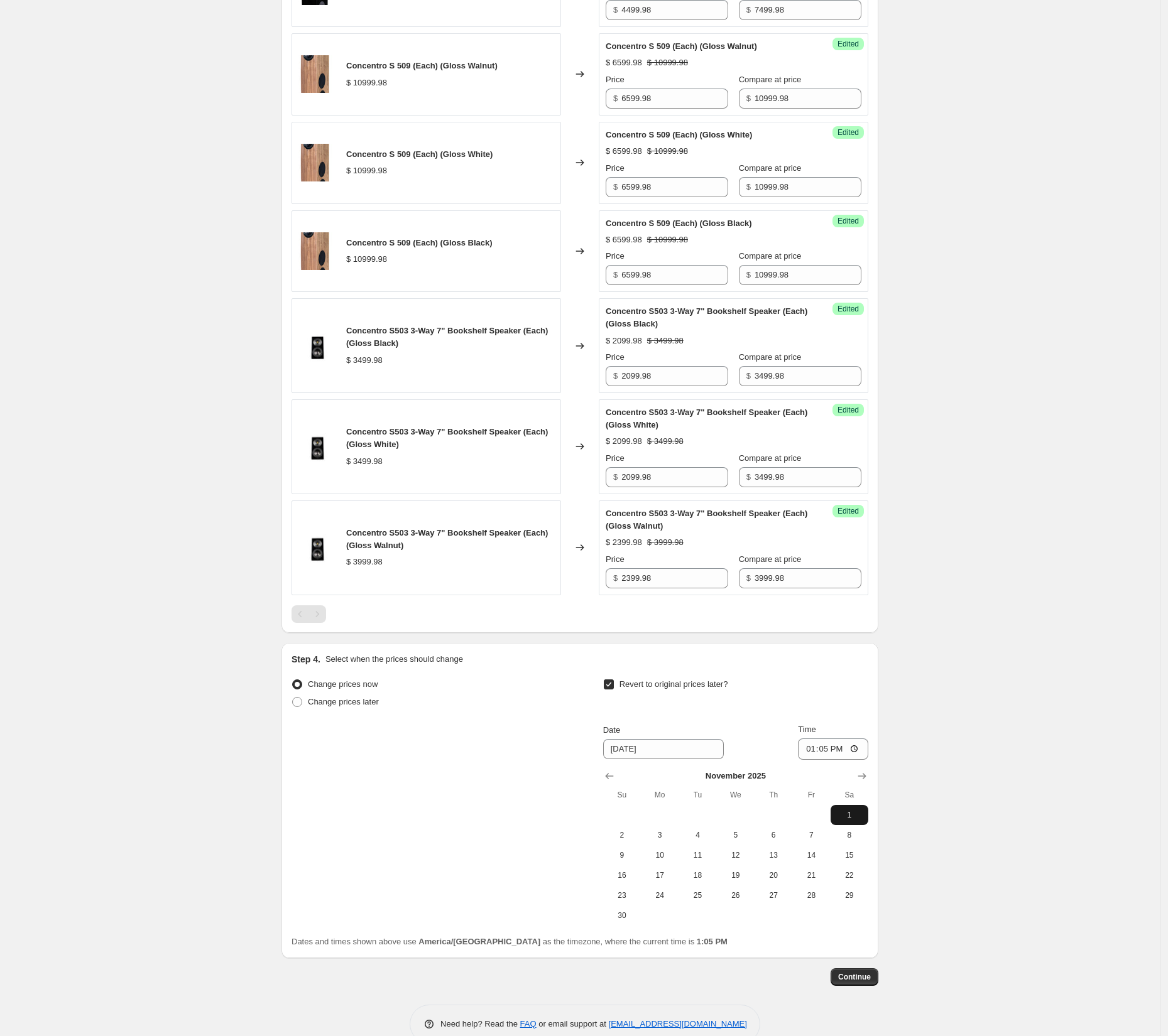
click at [853, 810] on span "1" at bounding box center [849, 815] width 27 height 10
type input "11/1/2025"
click at [802, 742] on input "13:05" at bounding box center [833, 749] width 70 height 22
type input "04:00"
click at [998, 755] on div "Create new price change job. This page is ready Create new price change job Dra…" at bounding box center [580, 193] width 1160 height 1738
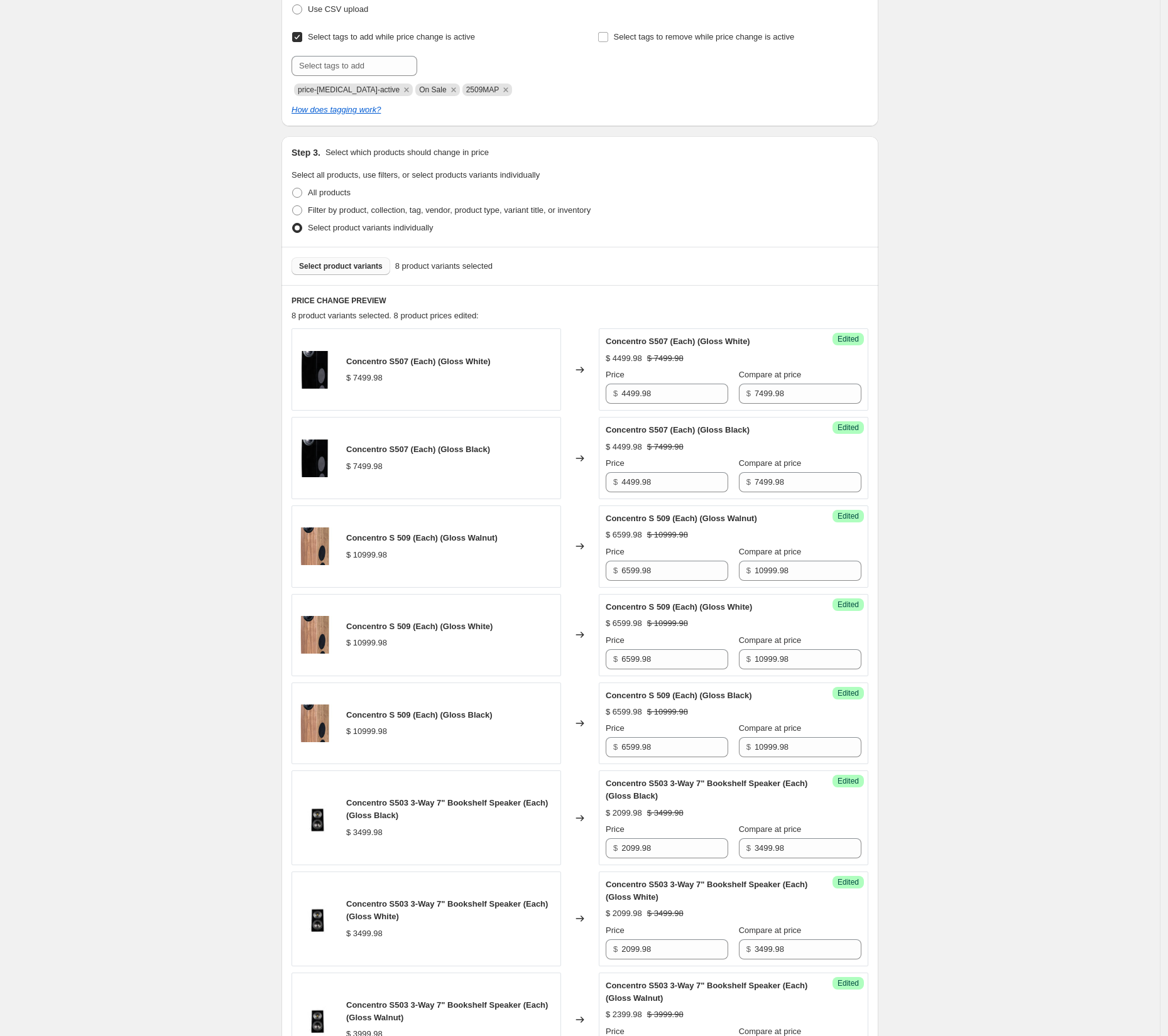
scroll to position [0, 0]
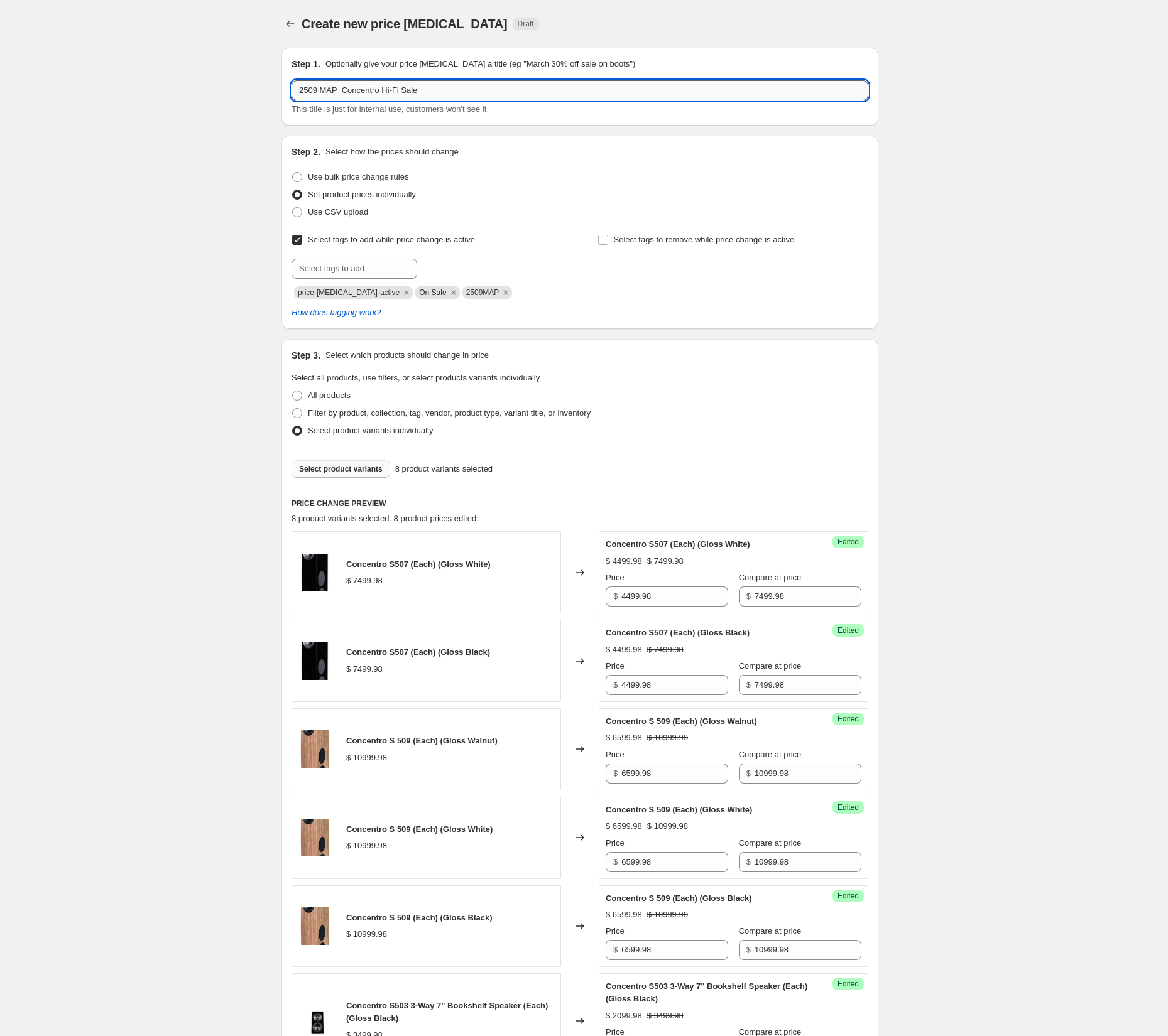
click at [349, 86] on input "2509 MAP Concentro Hi-Fi Sale" at bounding box center [579, 90] width 577 height 20
type input "2509 MAP Concentro Hi-Fi Sale"
click at [1045, 311] on div "Create new price change job. This page is ready Create new price change job Dra…" at bounding box center [580, 868] width 1160 height 1738
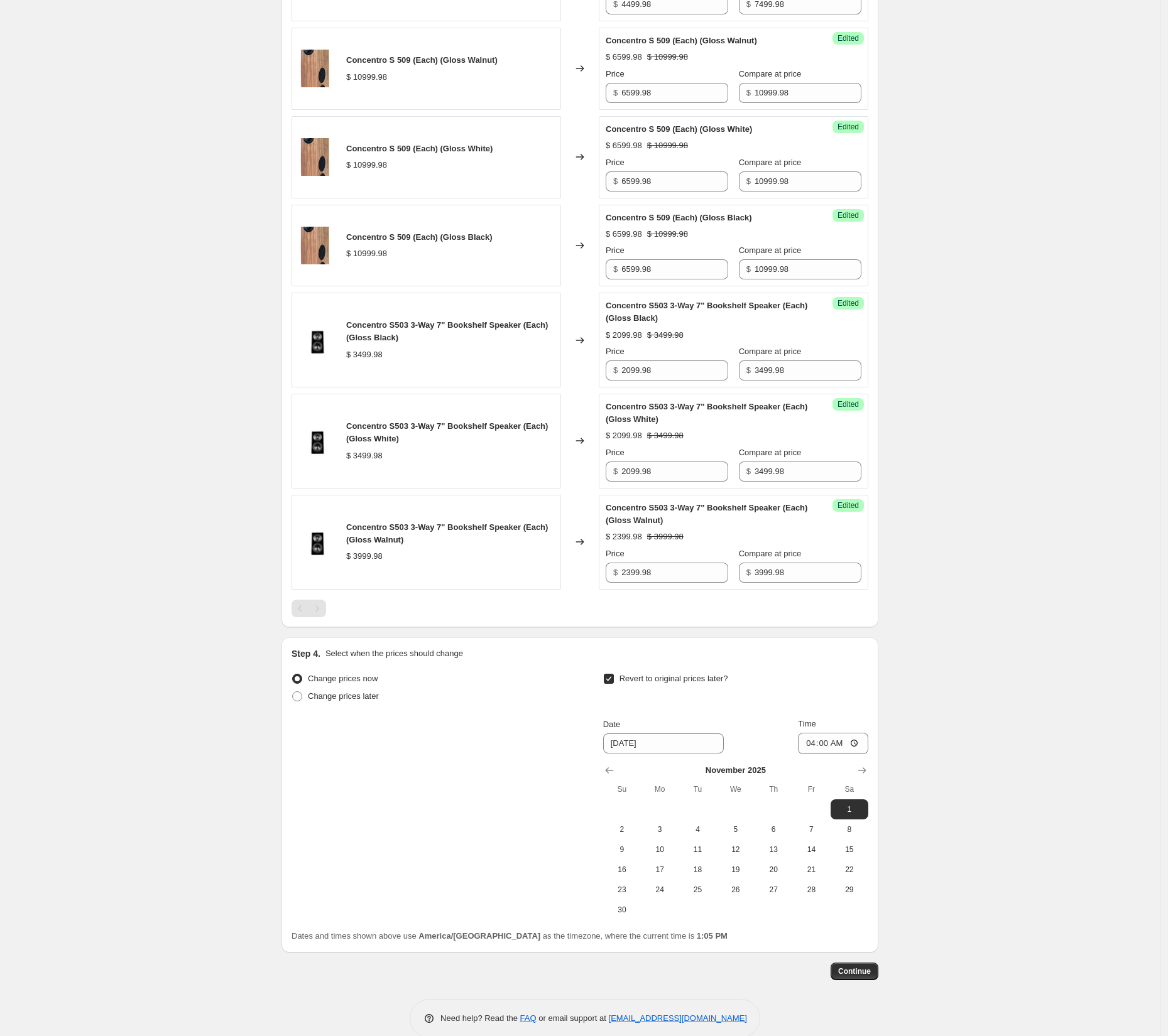
scroll to position [695, 0]
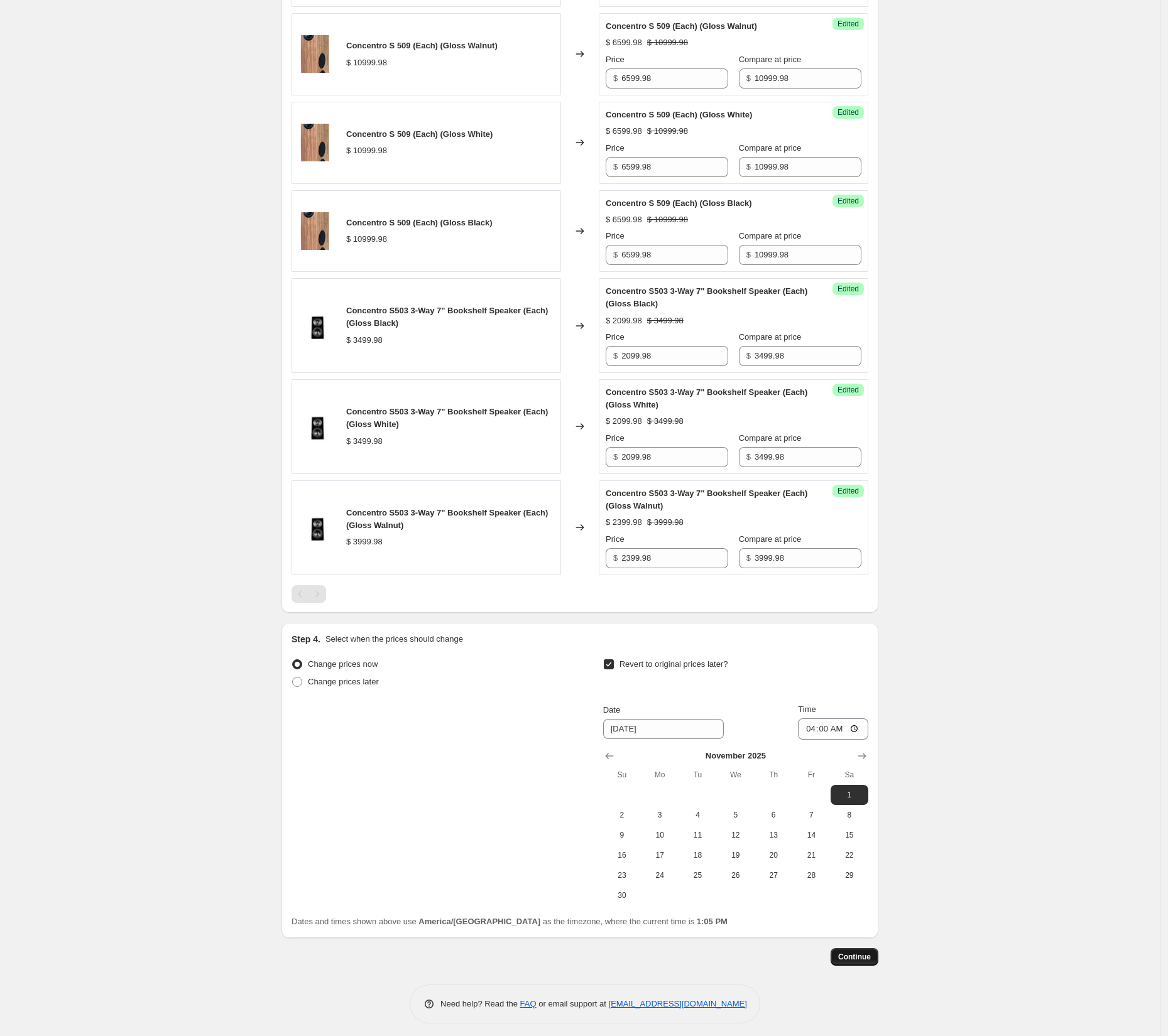
click at [862, 953] on span "Continue" at bounding box center [854, 957] width 33 height 10
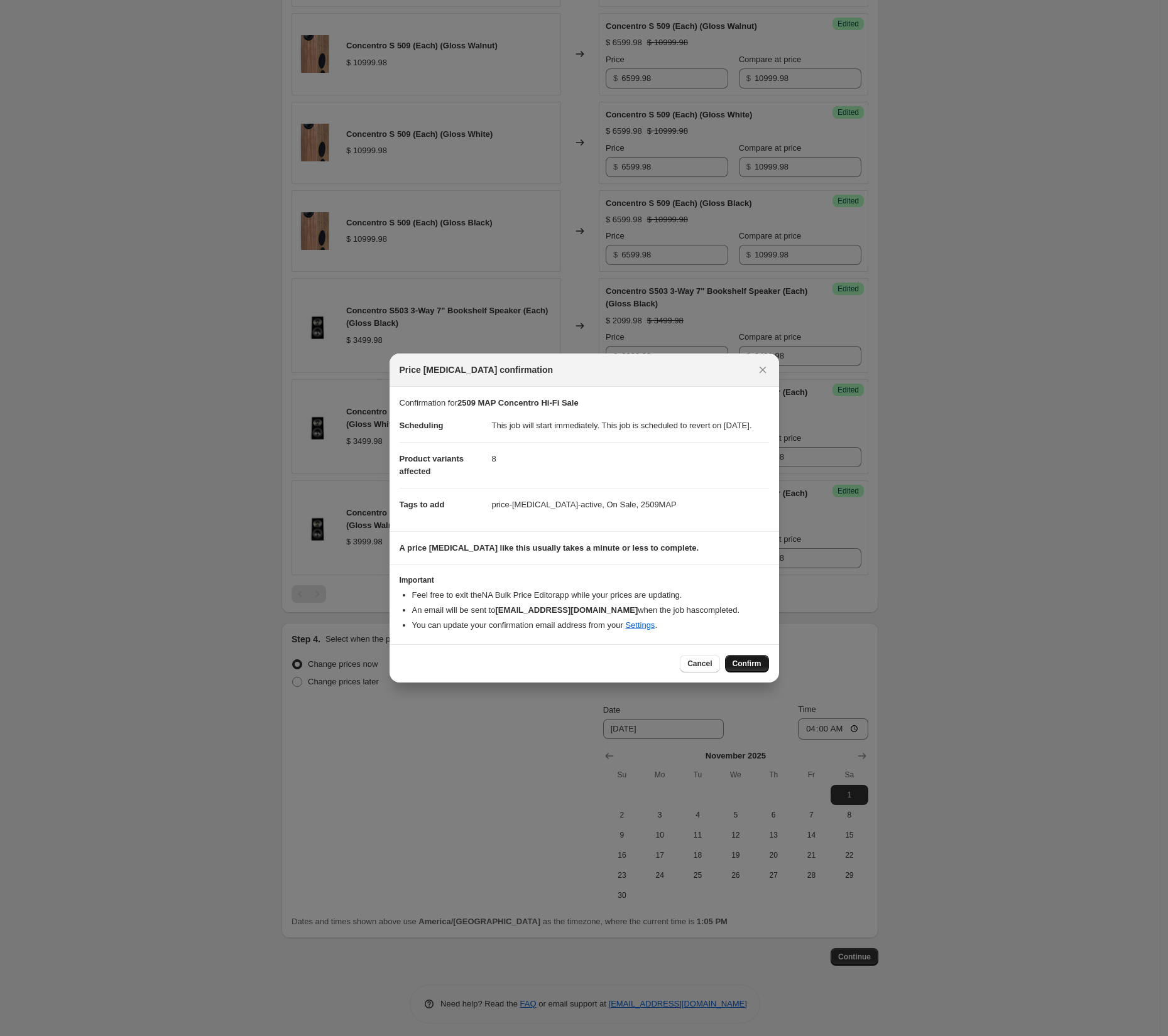
click at [754, 669] on span "Confirm" at bounding box center [747, 664] width 29 height 10
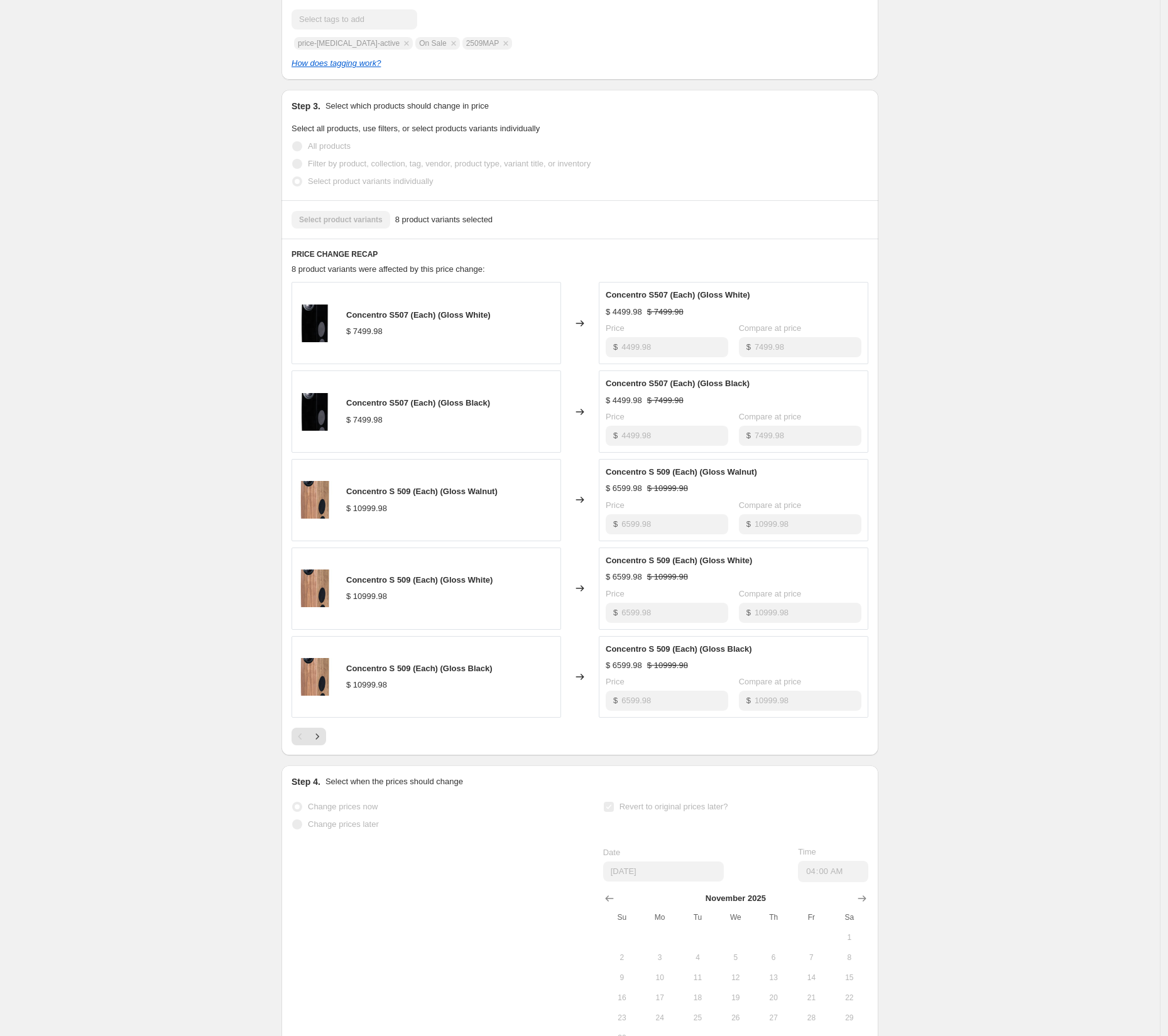
scroll to position [498, 0]
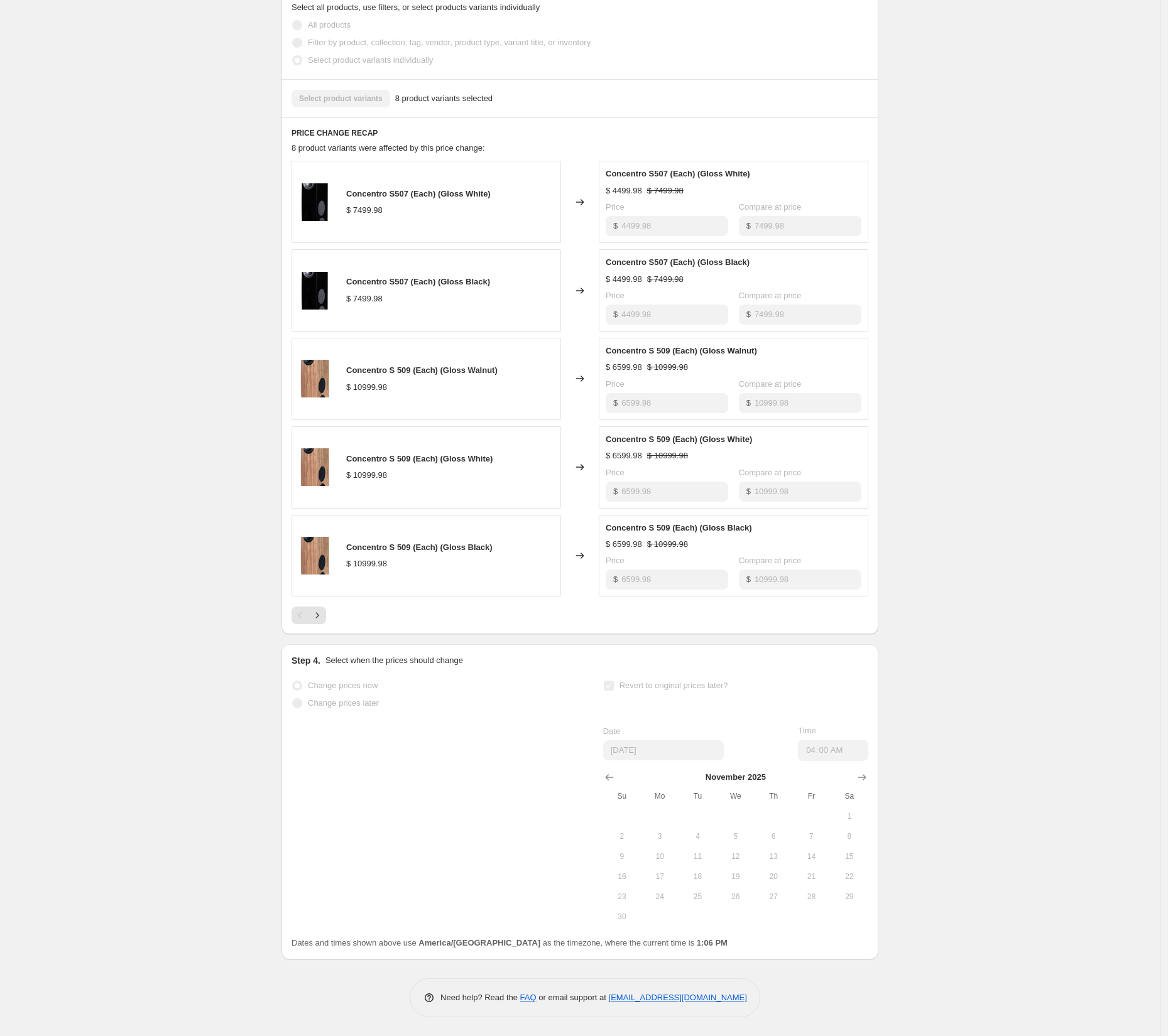
click at [913, 459] on div "2509 MAP Concentro Hi-Fi Sale. This page is ready 2509 MAP Concentro Hi-Fi Sale…" at bounding box center [580, 273] width 1160 height 1526
drag, startPoint x: 964, startPoint y: 490, endPoint x: 1067, endPoint y: 508, distance: 104.6
click at [964, 490] on div "2509 MAP Concentro Hi-Fi Sale. This page is ready 2509 MAP Concentro Hi-Fi Sale…" at bounding box center [580, 273] width 1160 height 1526
